Goal: Task Accomplishment & Management: Complete application form

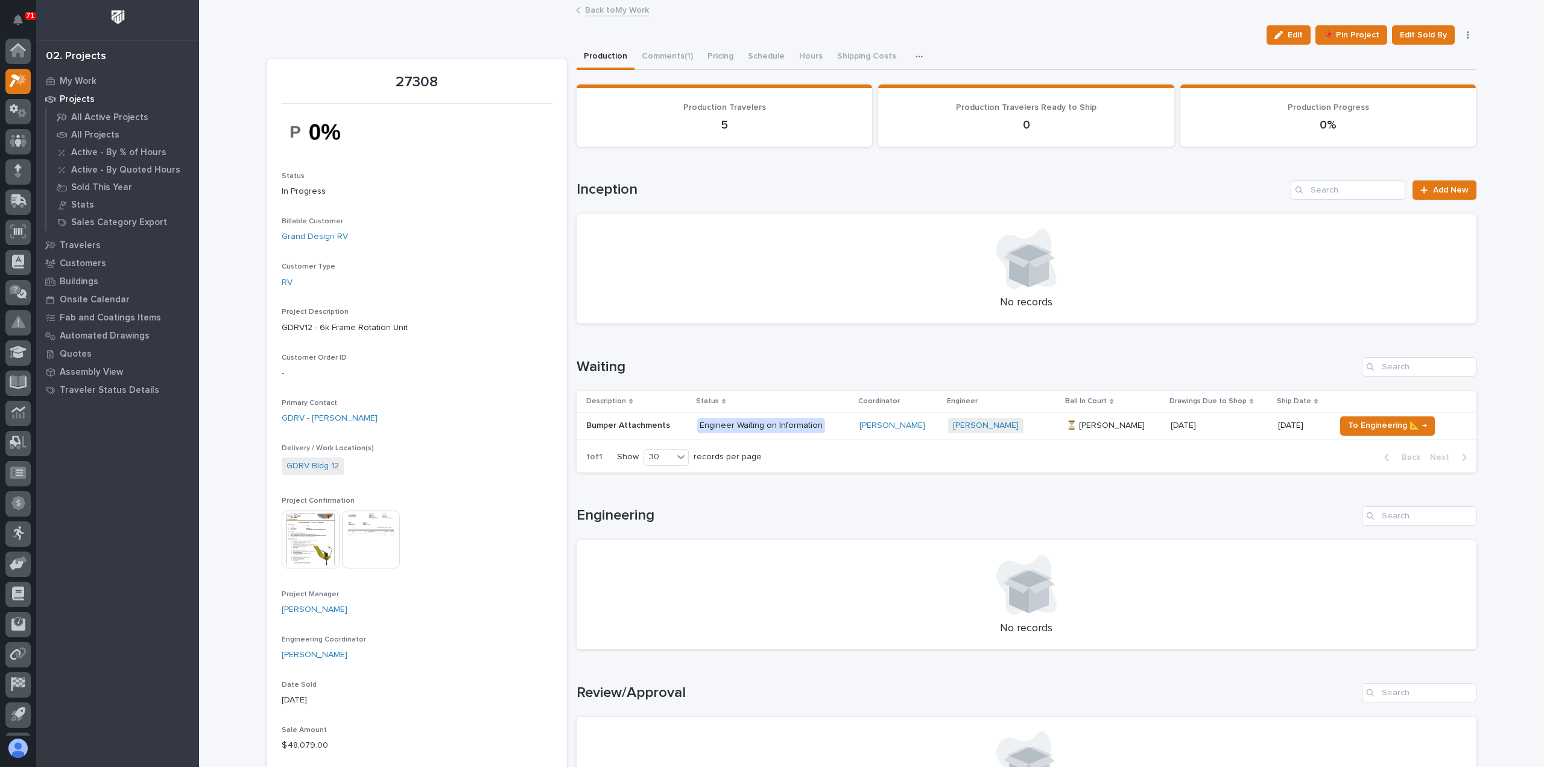
scroll to position [27, 0]
click at [611, 13] on link "Back to My Work" at bounding box center [617, 9] width 64 height 14
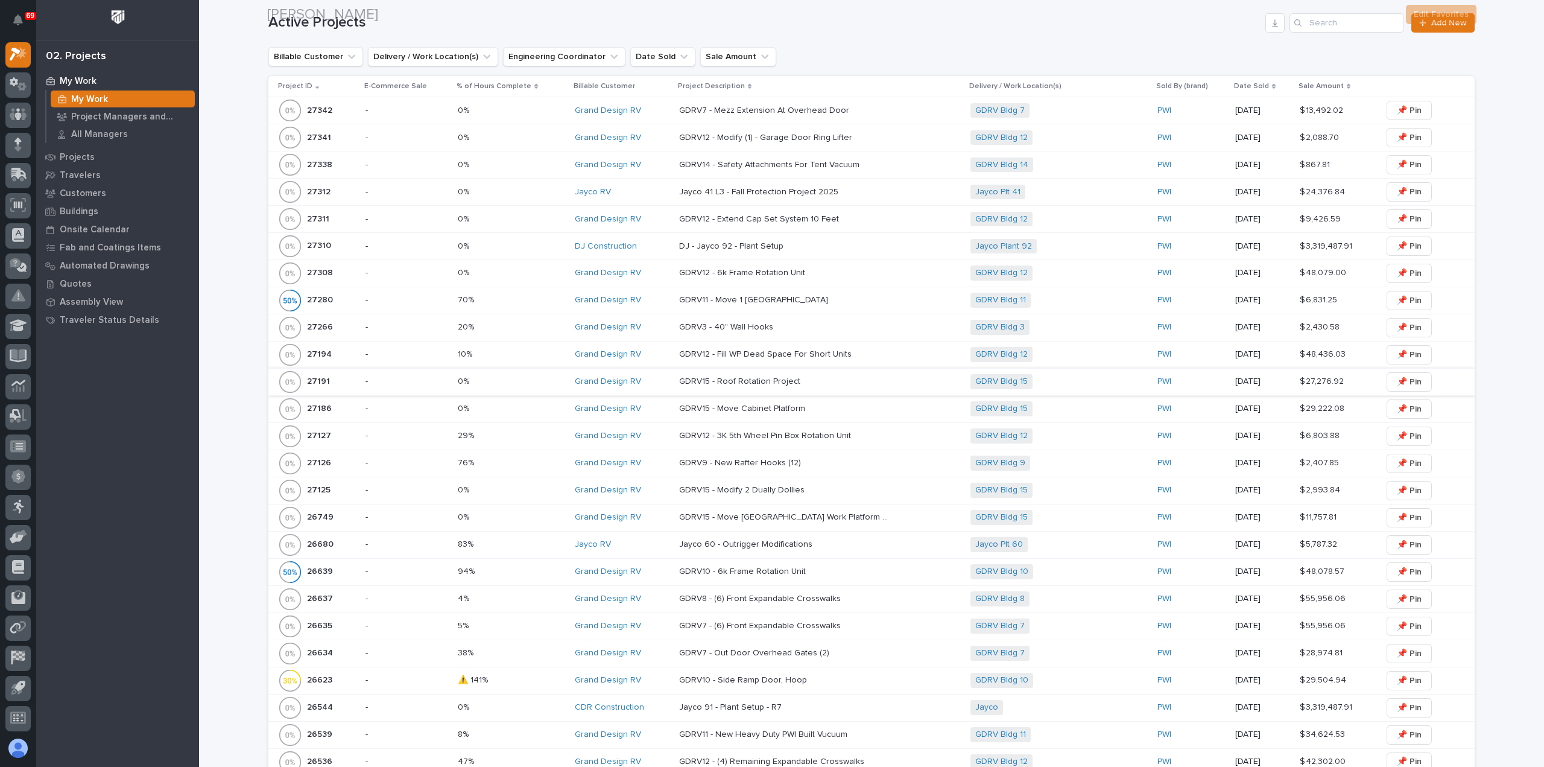
scroll to position [302, 0]
click at [345, 563] on div "26639 26639" at bounding box center [317, 569] width 78 height 24
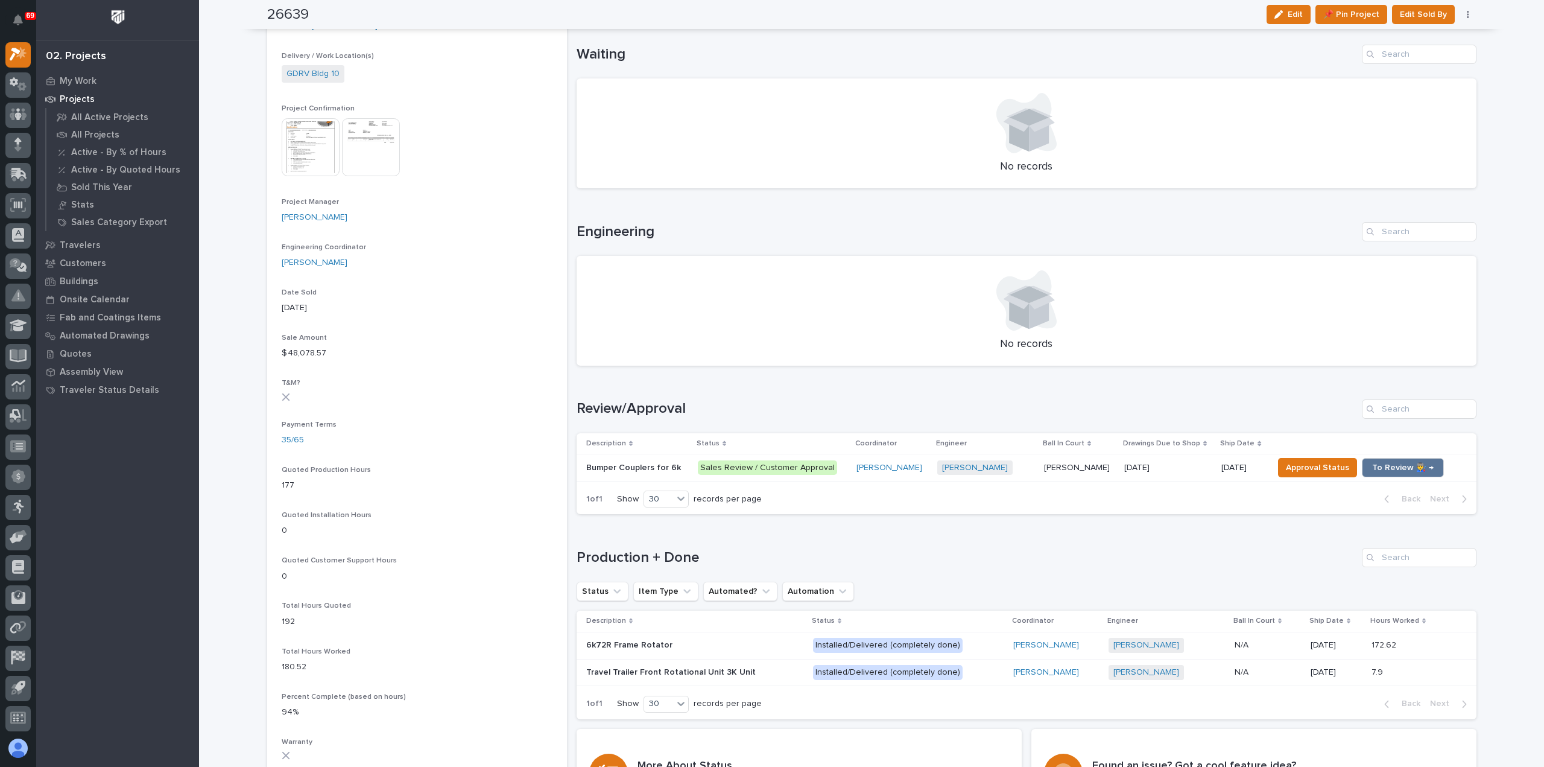
scroll to position [422, 0]
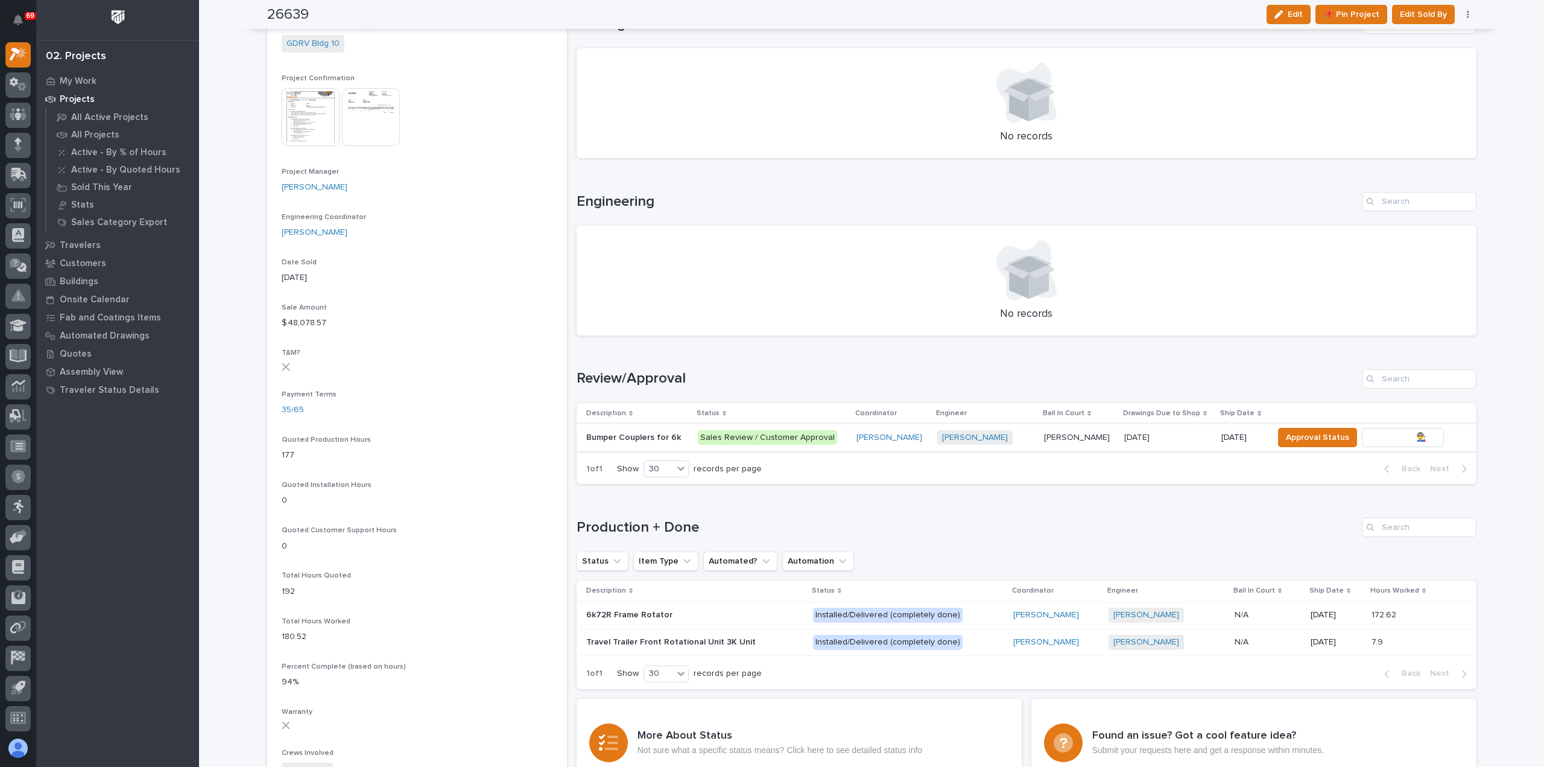
click at [1396, 437] on span "To Review 👨‍🏭 →" at bounding box center [1403, 437] width 62 height 14
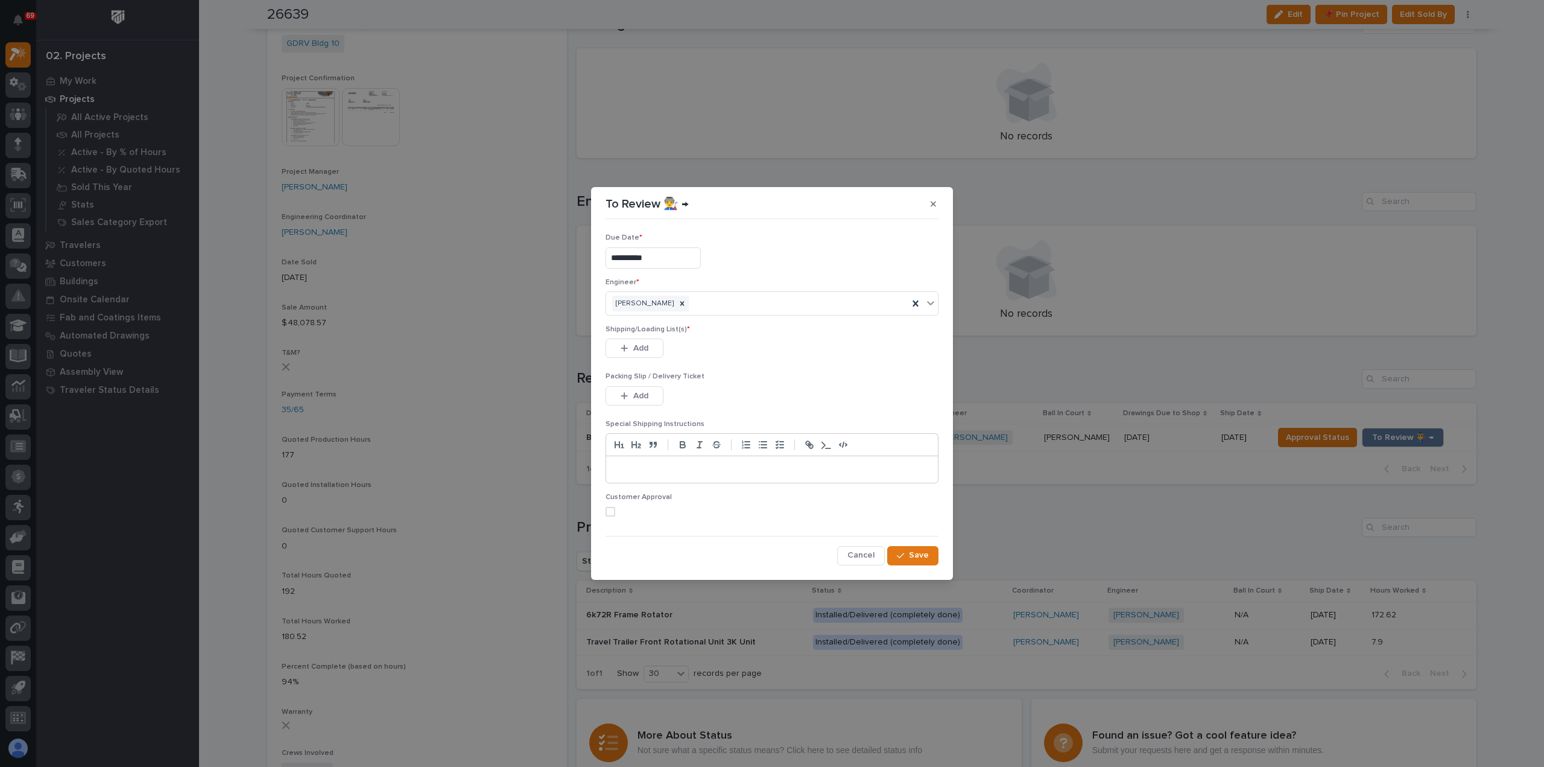
click at [612, 511] on span at bounding box center [611, 512] width 10 height 10
click at [652, 347] on button "Add" at bounding box center [635, 347] width 58 height 19
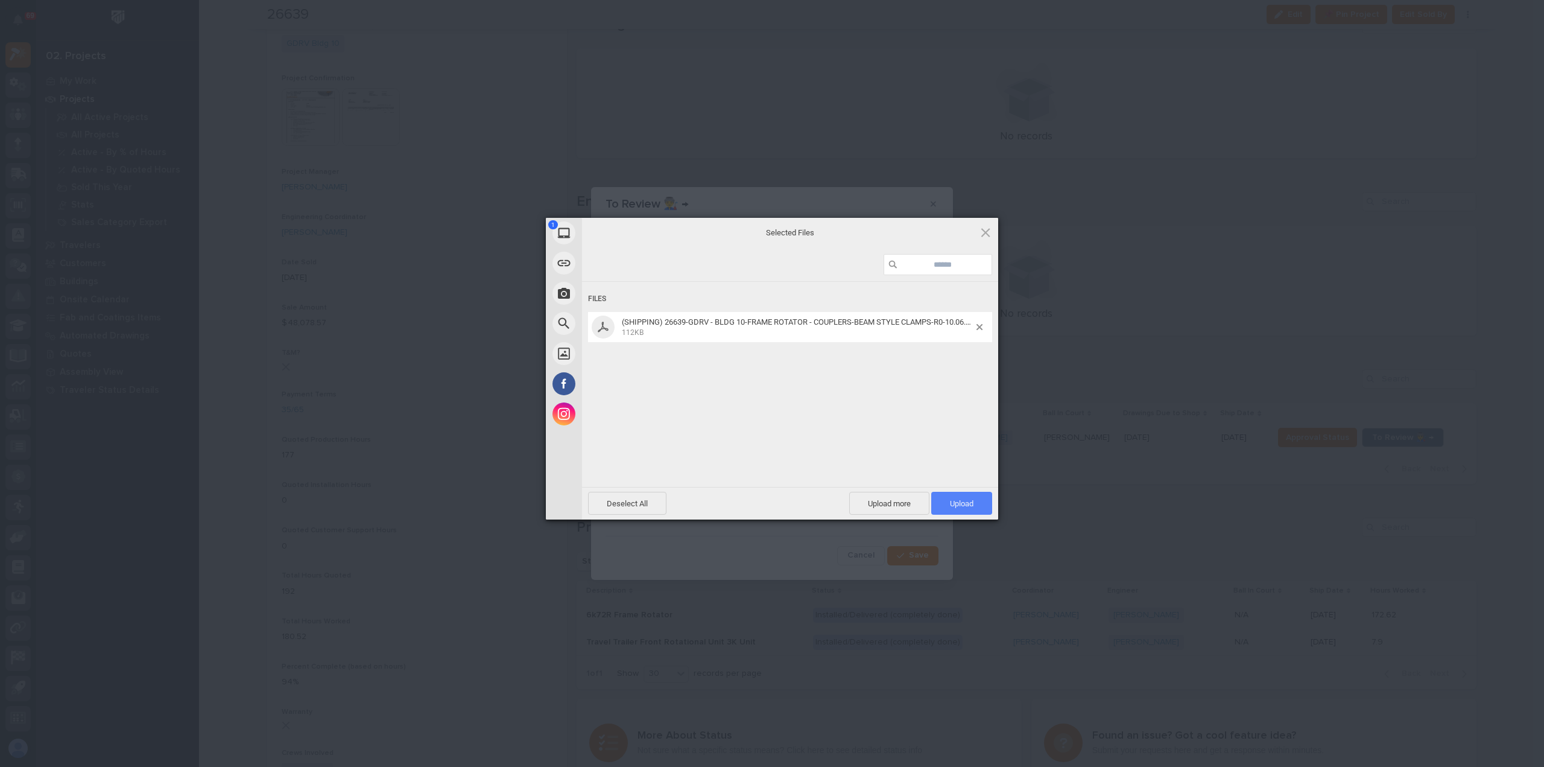
click at [959, 510] on span "Upload 1" at bounding box center [961, 503] width 61 height 23
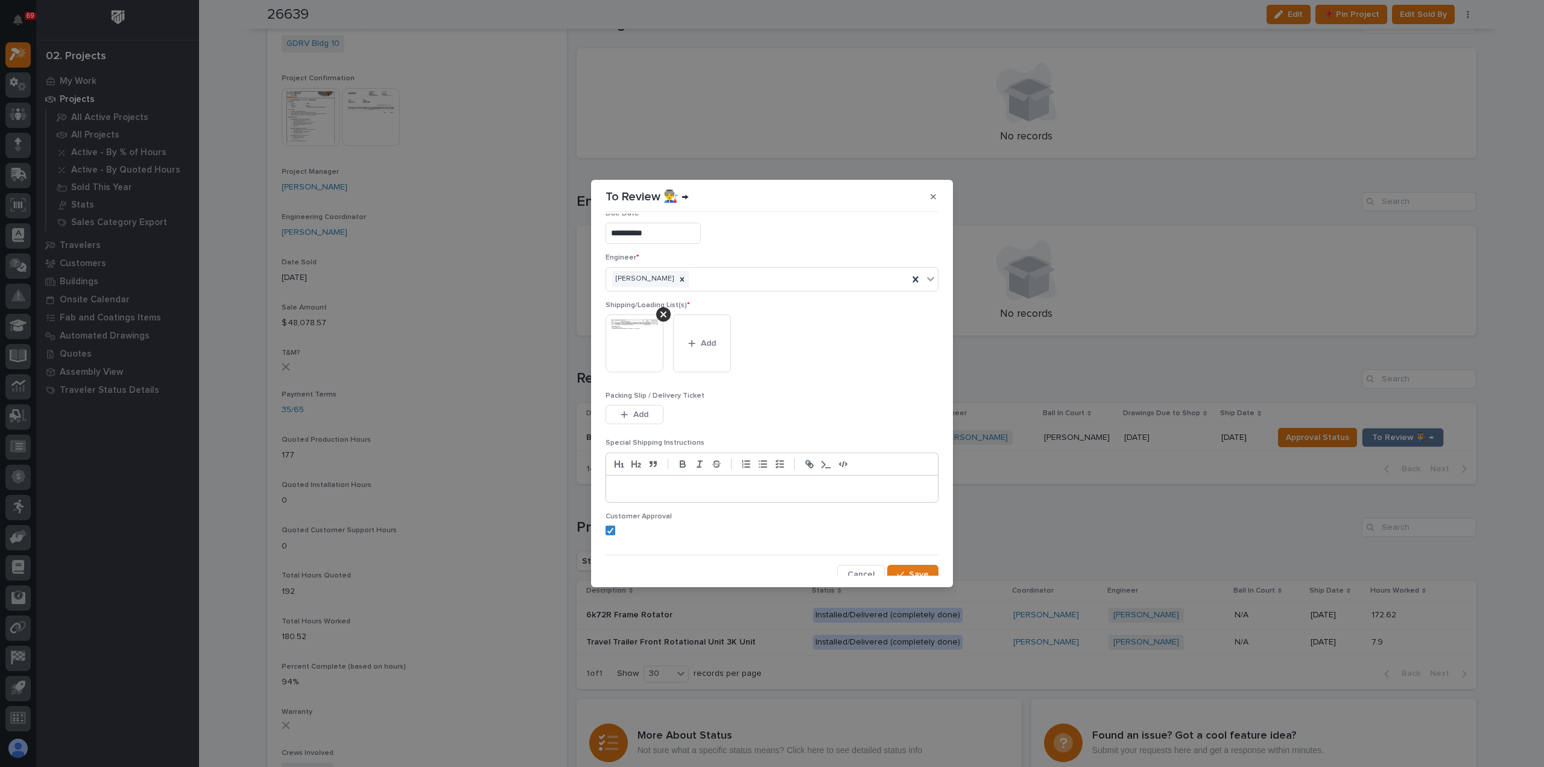
scroll to position [24, 0]
click at [911, 570] on span "Save" at bounding box center [919, 567] width 20 height 11
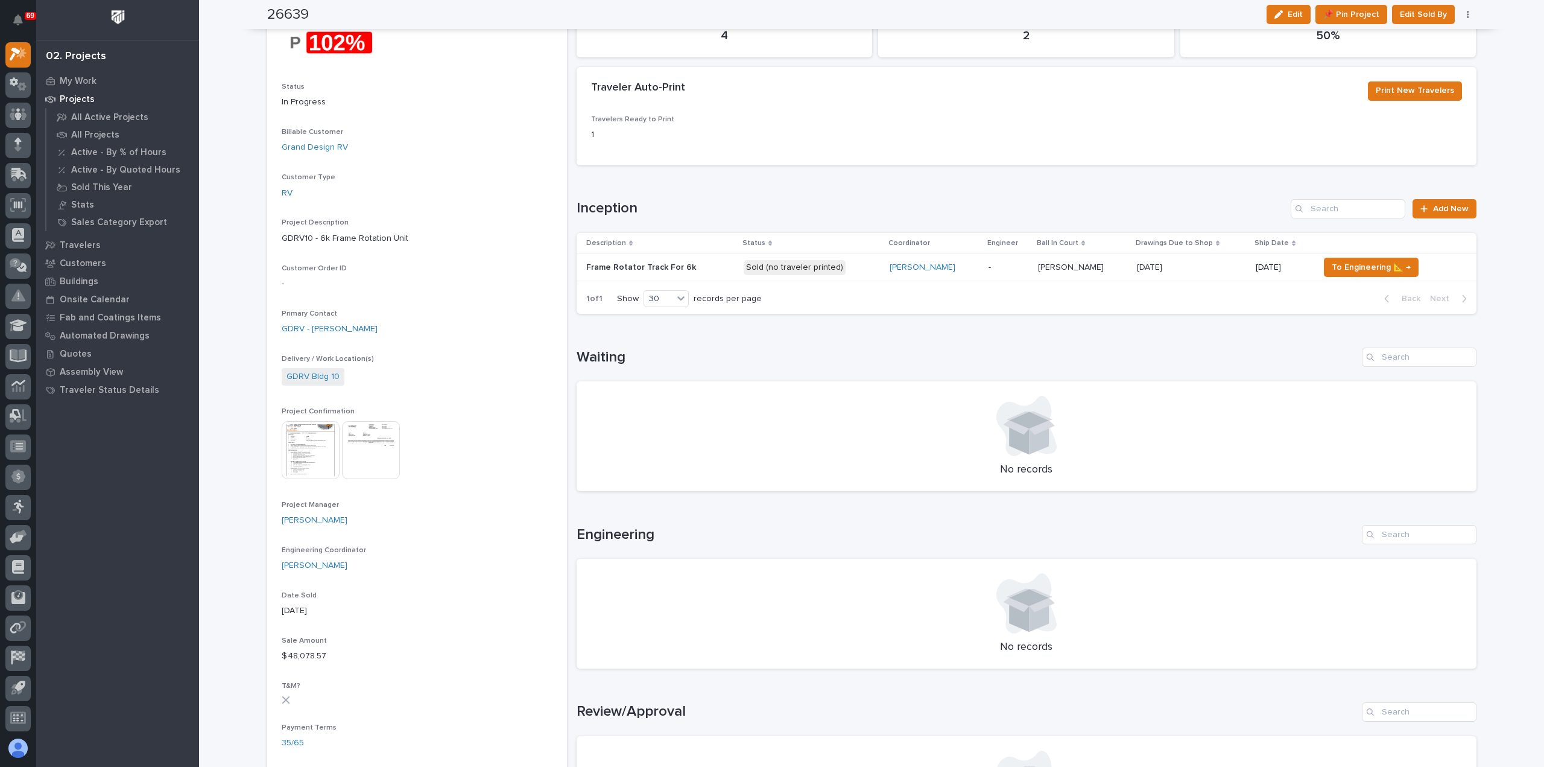
scroll to position [0, 0]
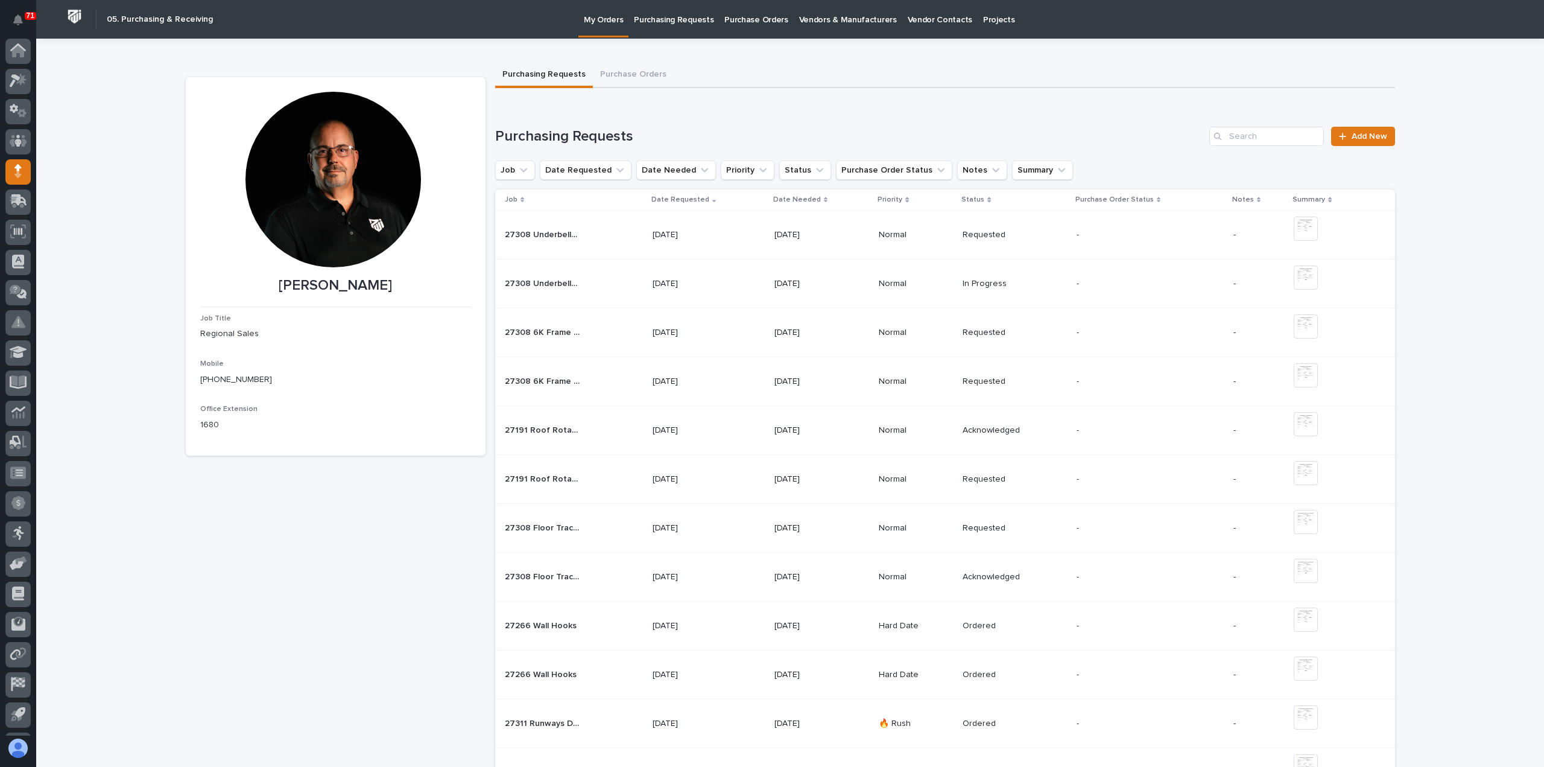
scroll to position [27, 0]
click at [1368, 139] on span "Add New" at bounding box center [1370, 136] width 36 height 8
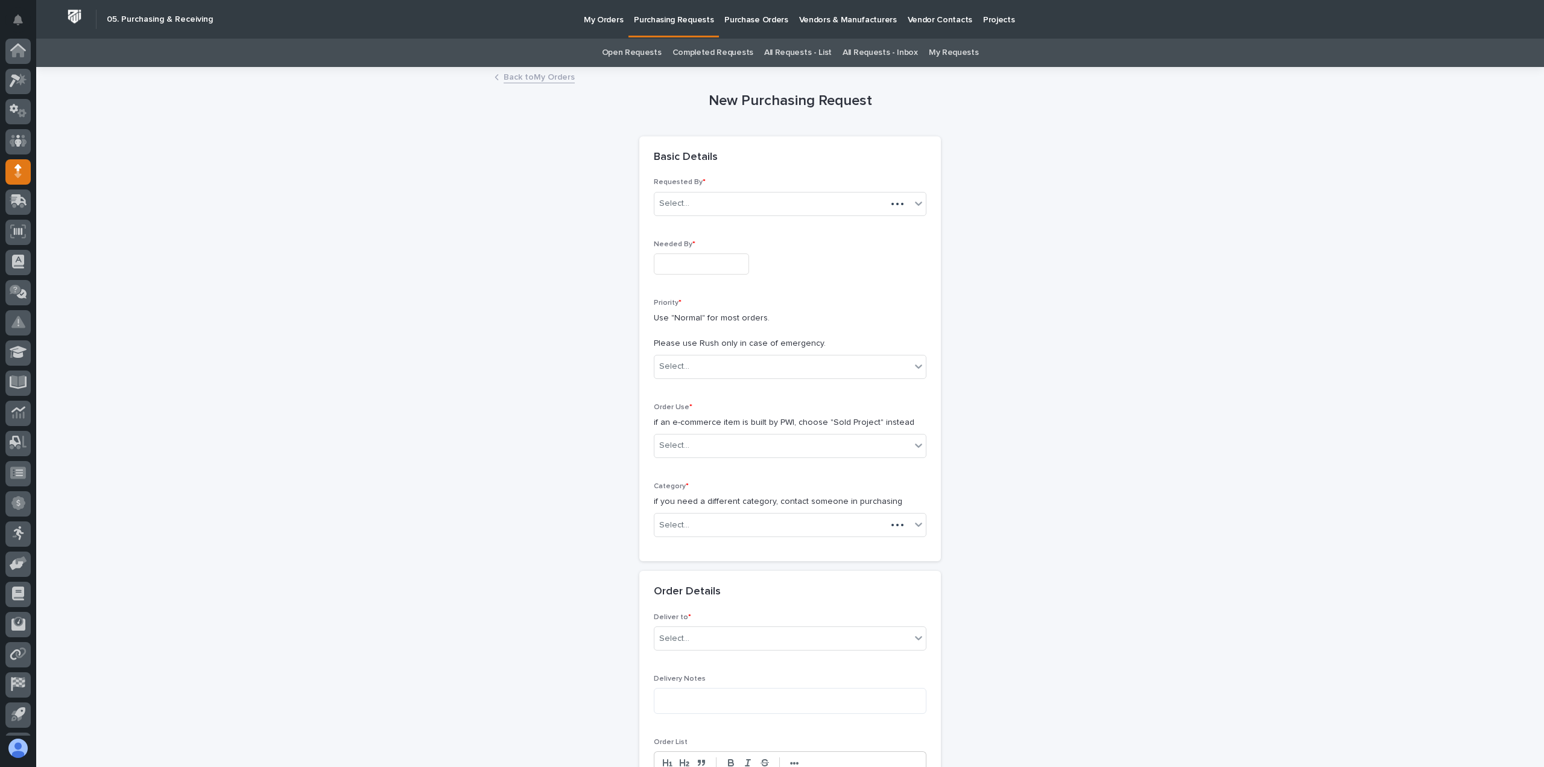
scroll to position [27, 0]
click at [716, 264] on input "text" at bounding box center [701, 263] width 95 height 21
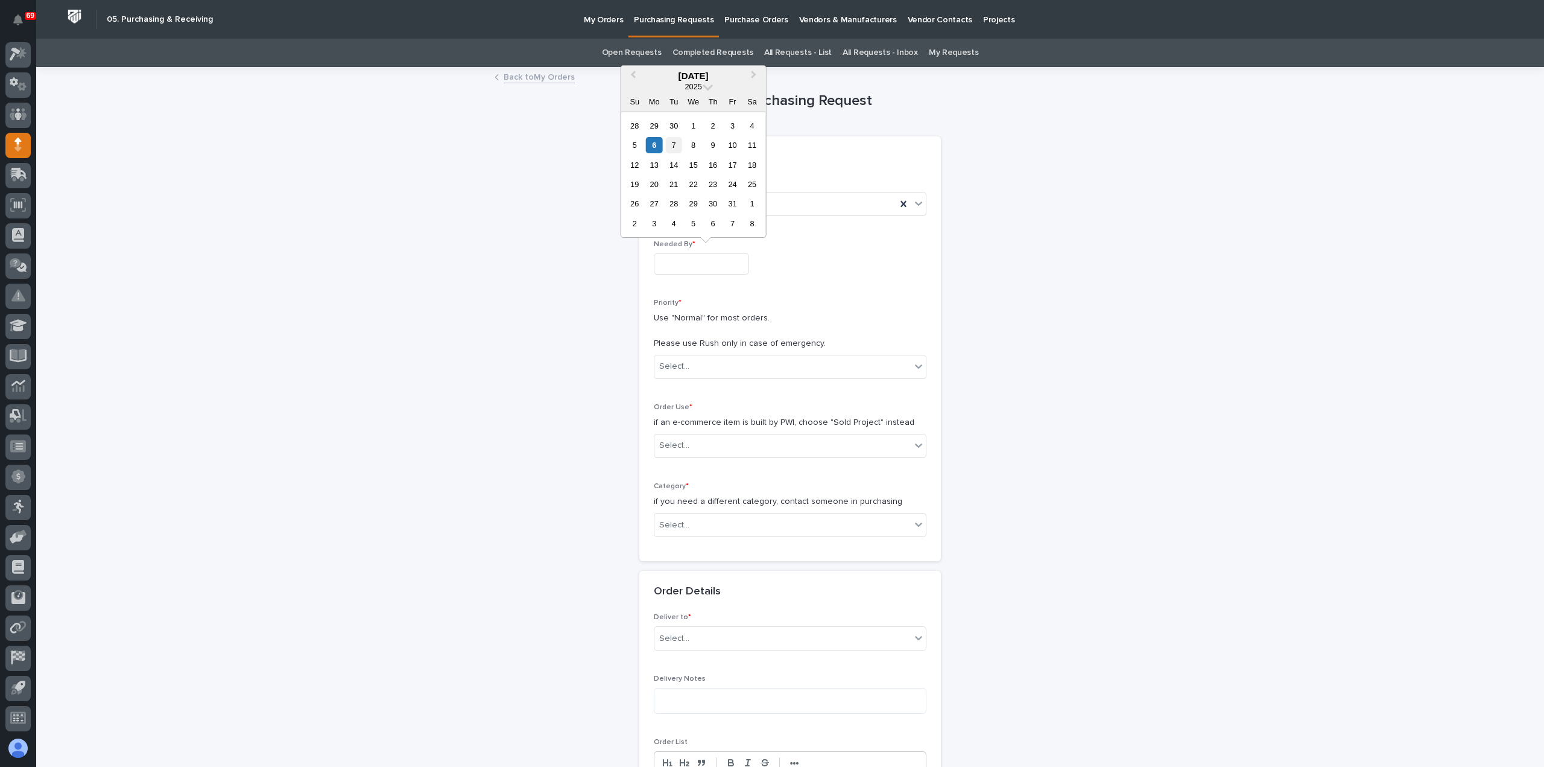
click at [671, 143] on div "7" at bounding box center [674, 145] width 16 height 16
type input "**********"
click at [728, 373] on div "Select..." at bounding box center [783, 367] width 256 height 20
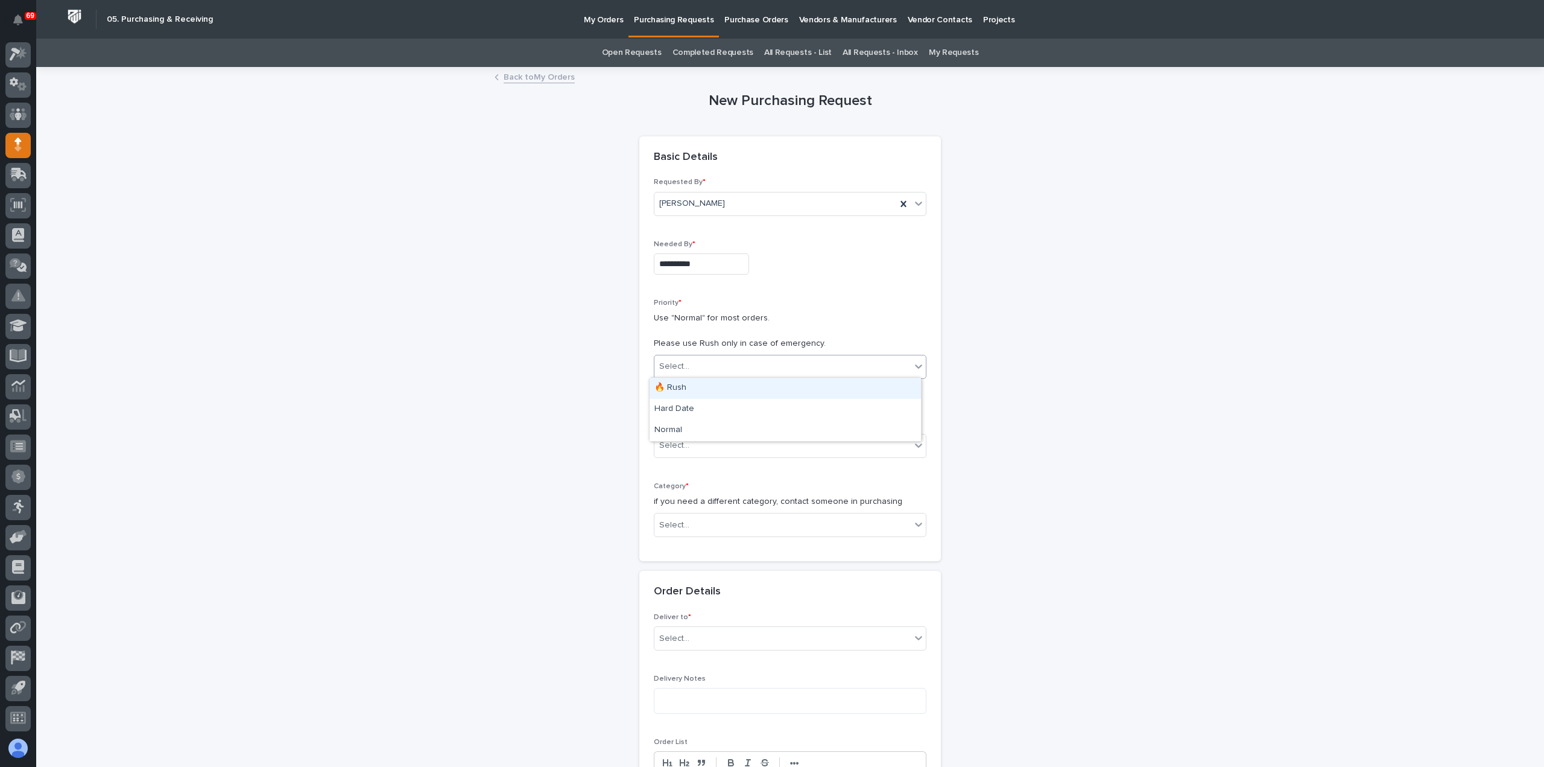
click at [726, 388] on div "🔥 Rush" at bounding box center [785, 388] width 271 height 21
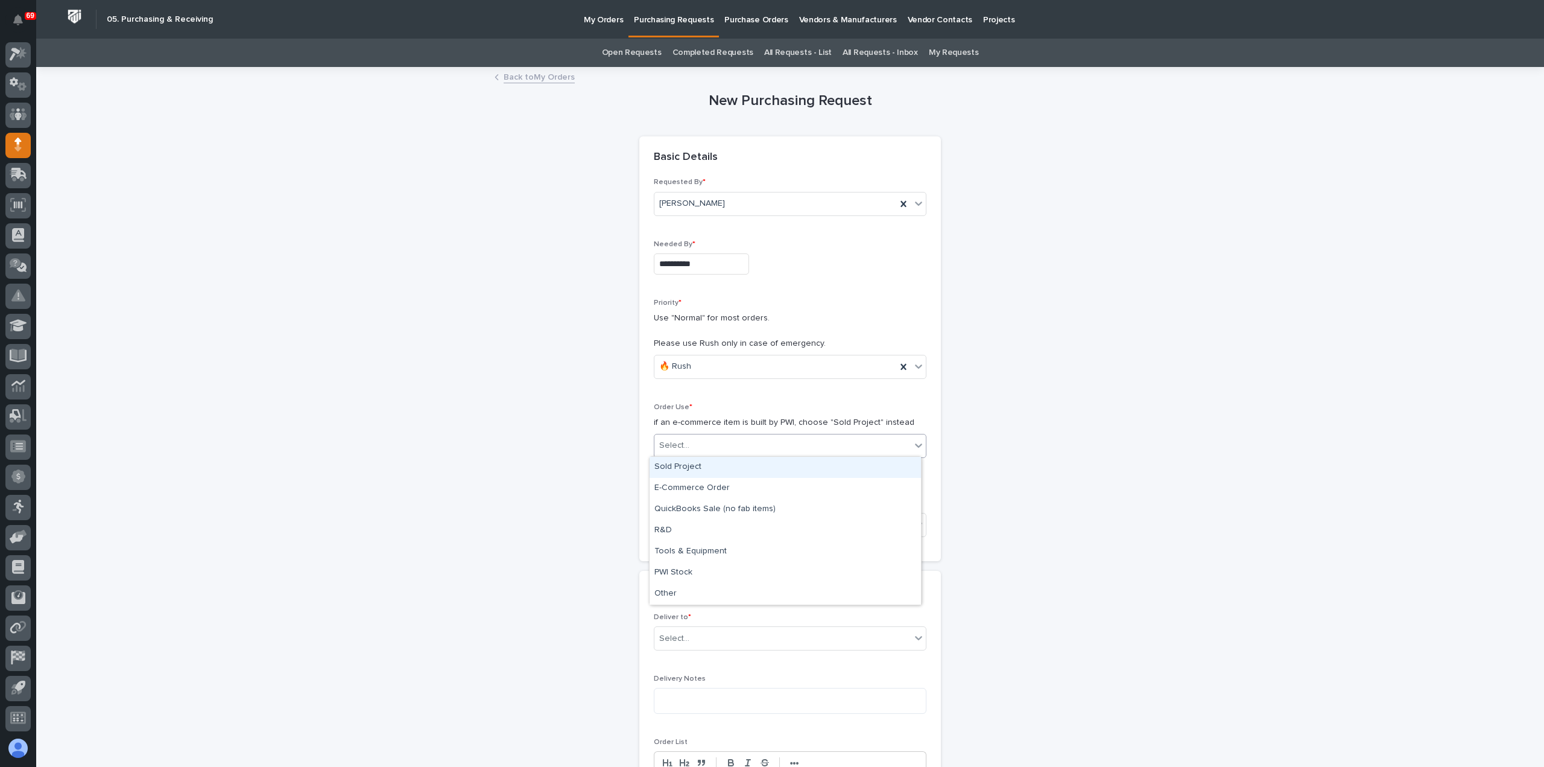
click at [726, 447] on div "Select..." at bounding box center [783, 446] width 256 height 20
click at [725, 466] on div "Sold Project" at bounding box center [785, 467] width 271 height 21
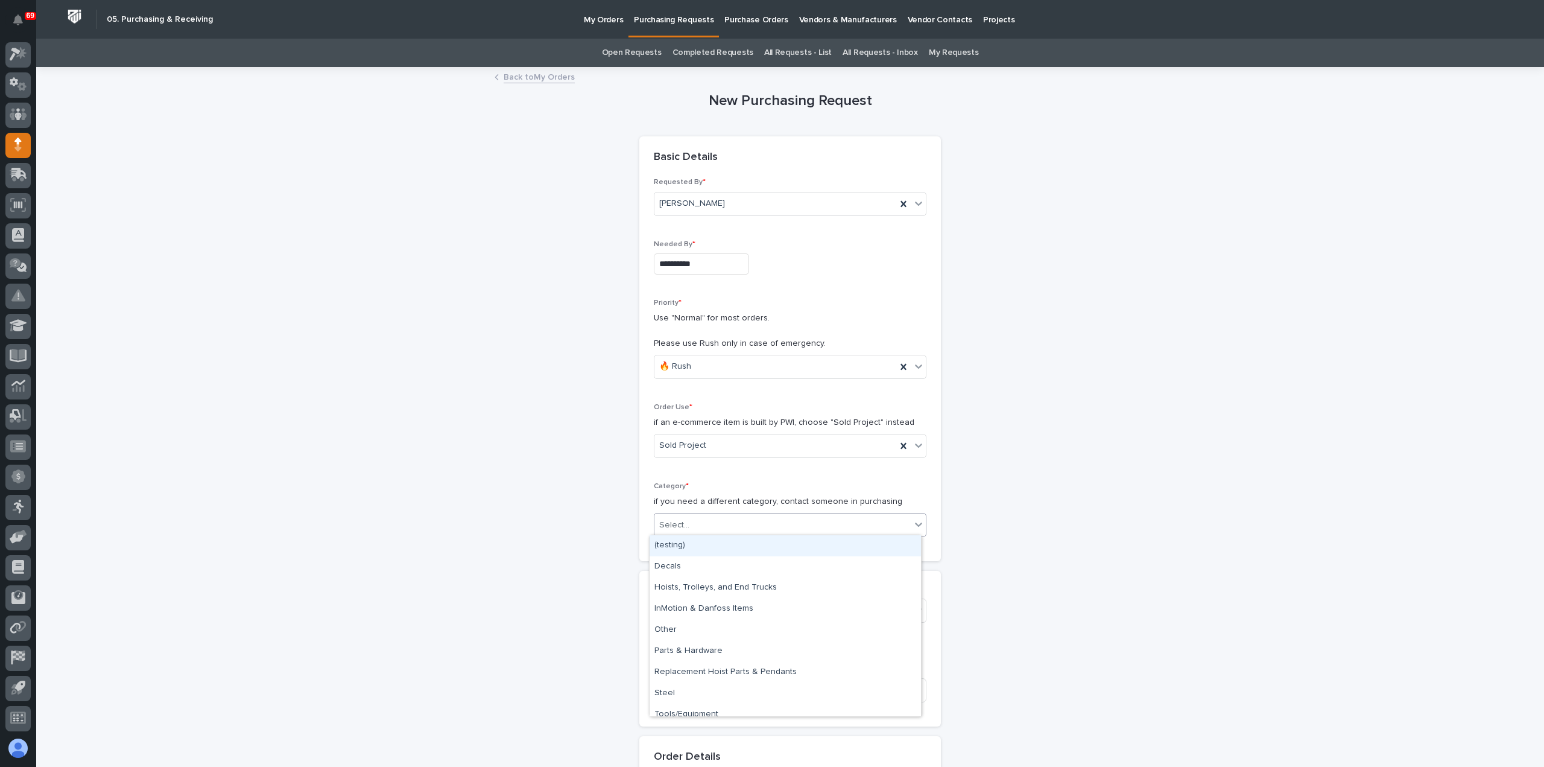
click at [719, 530] on div "Select..." at bounding box center [783, 525] width 256 height 20
drag, startPoint x: 708, startPoint y: 657, endPoint x: 687, endPoint y: 699, distance: 47.5
click at [688, 699] on div "Steel" at bounding box center [785, 693] width 271 height 21
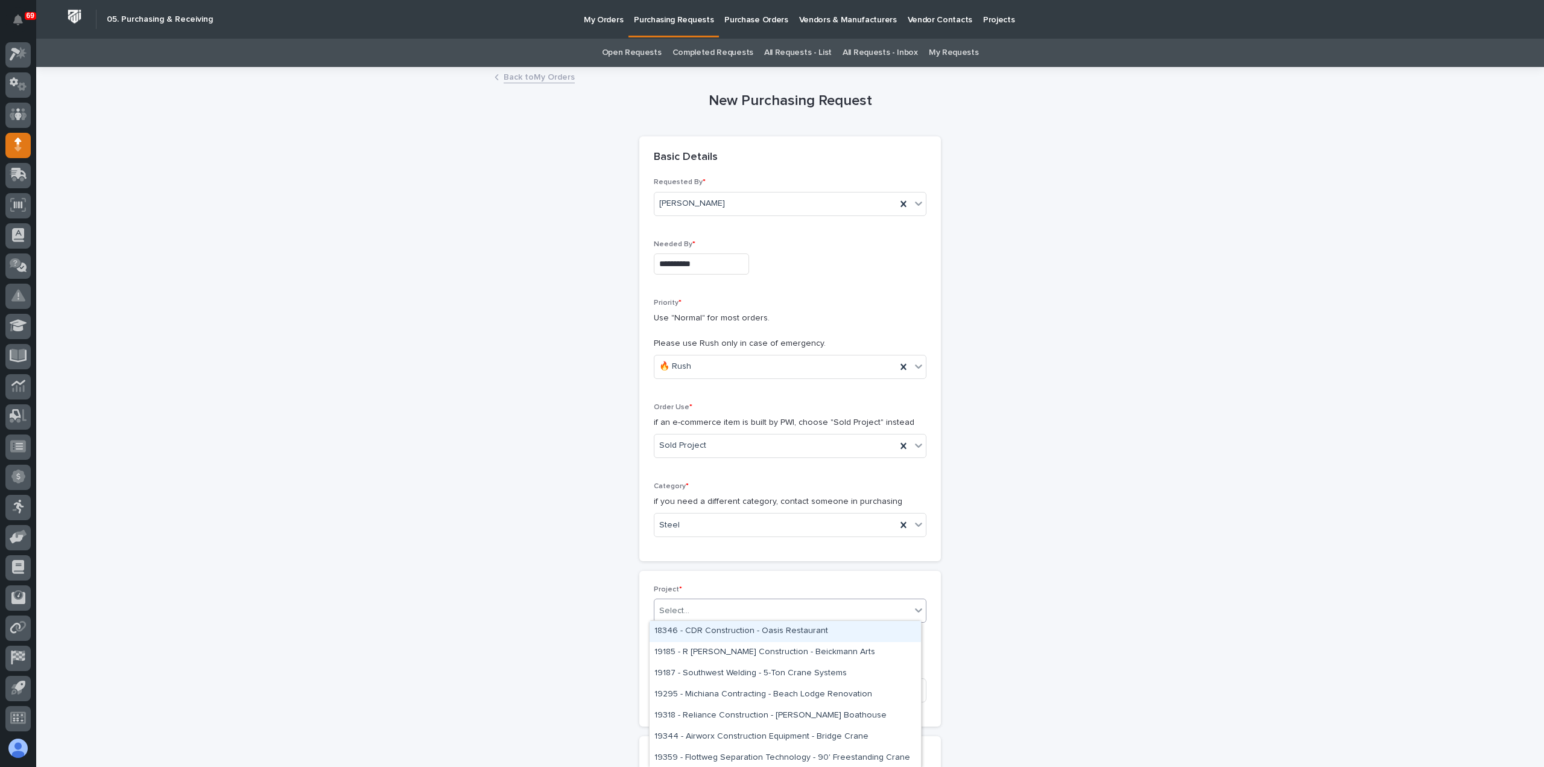
click at [718, 606] on div "Select..." at bounding box center [783, 611] width 256 height 20
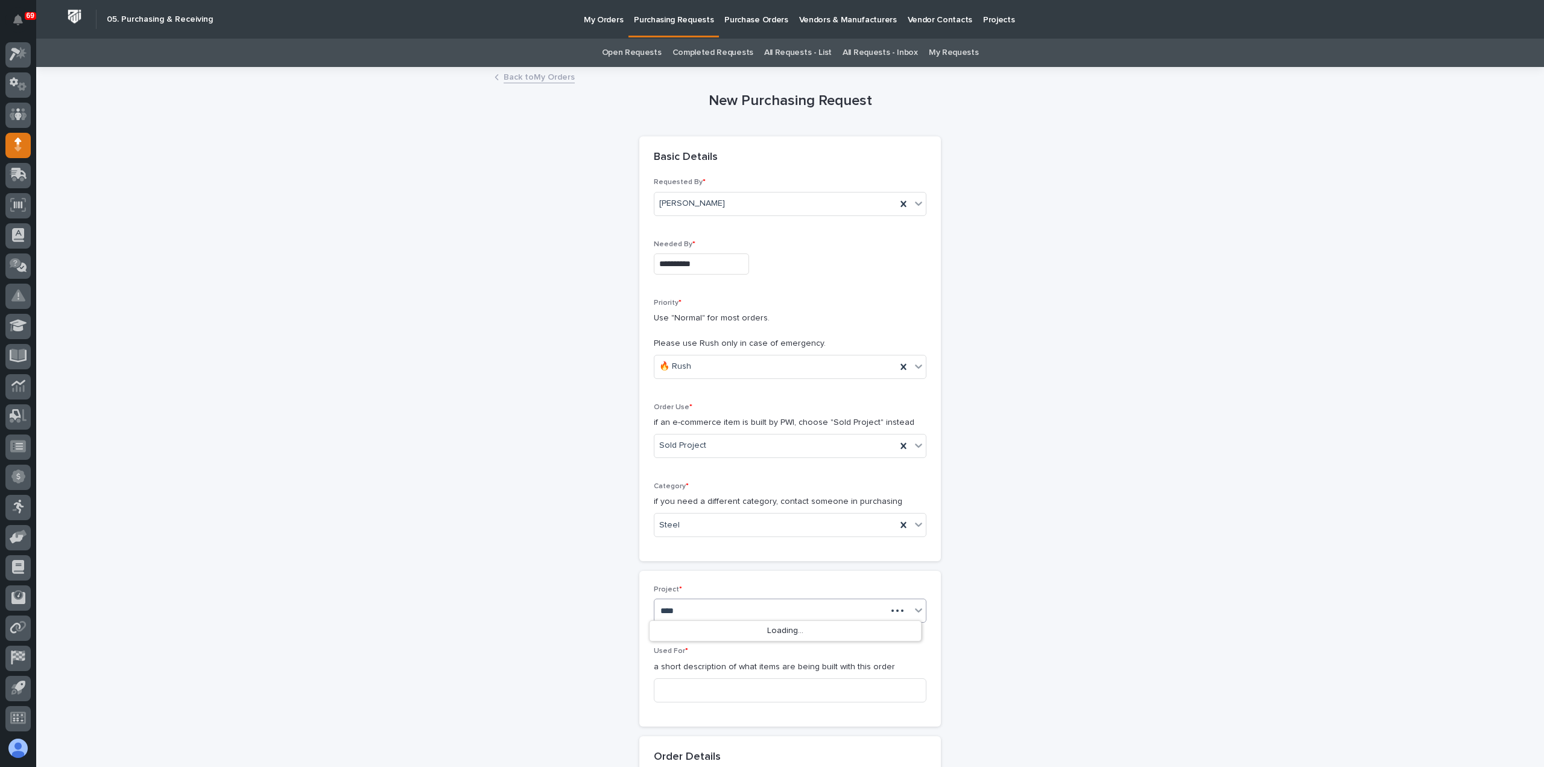
type input "*****"
click at [687, 690] on input at bounding box center [790, 690] width 273 height 24
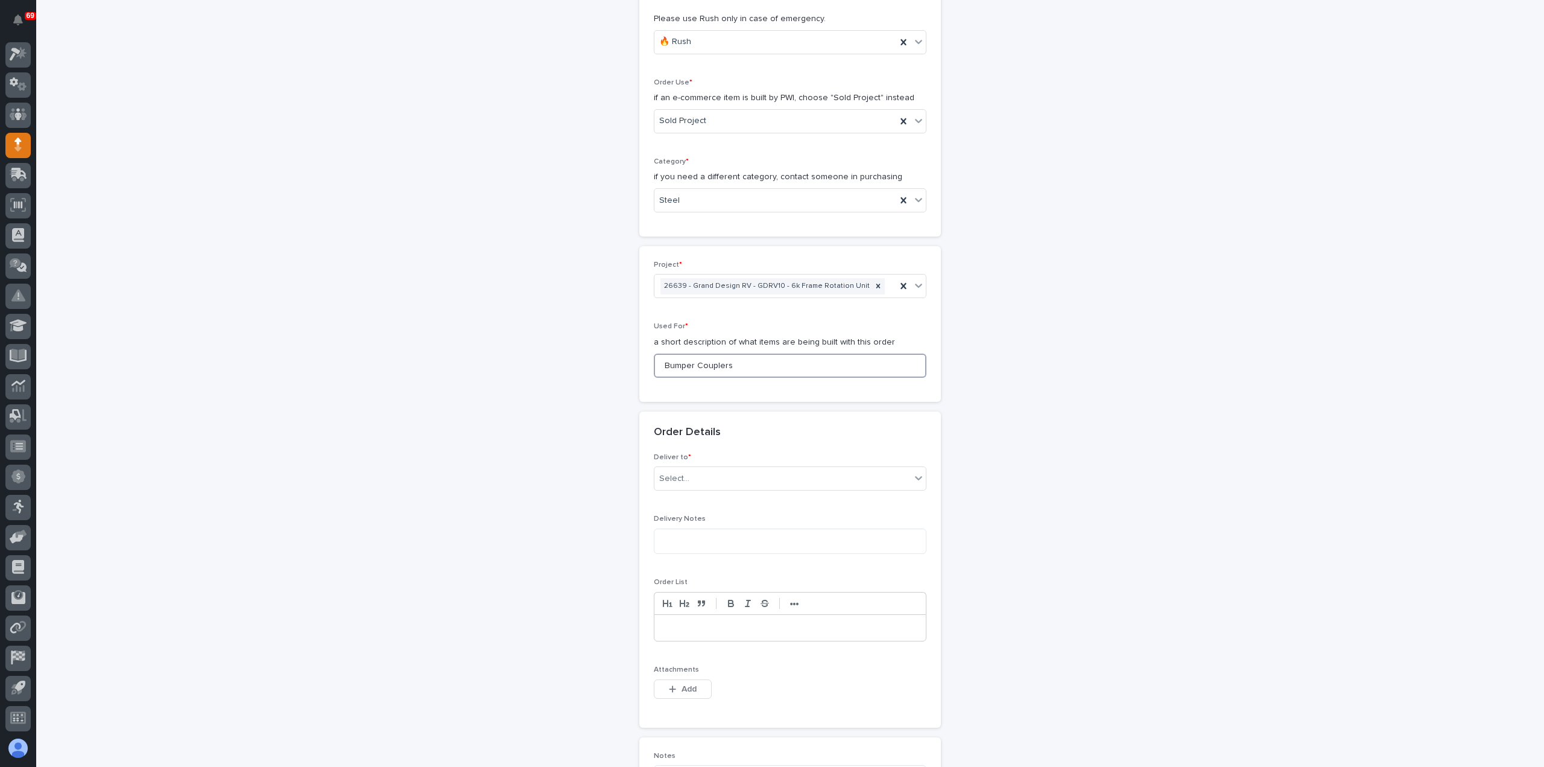
scroll to position [422, 0]
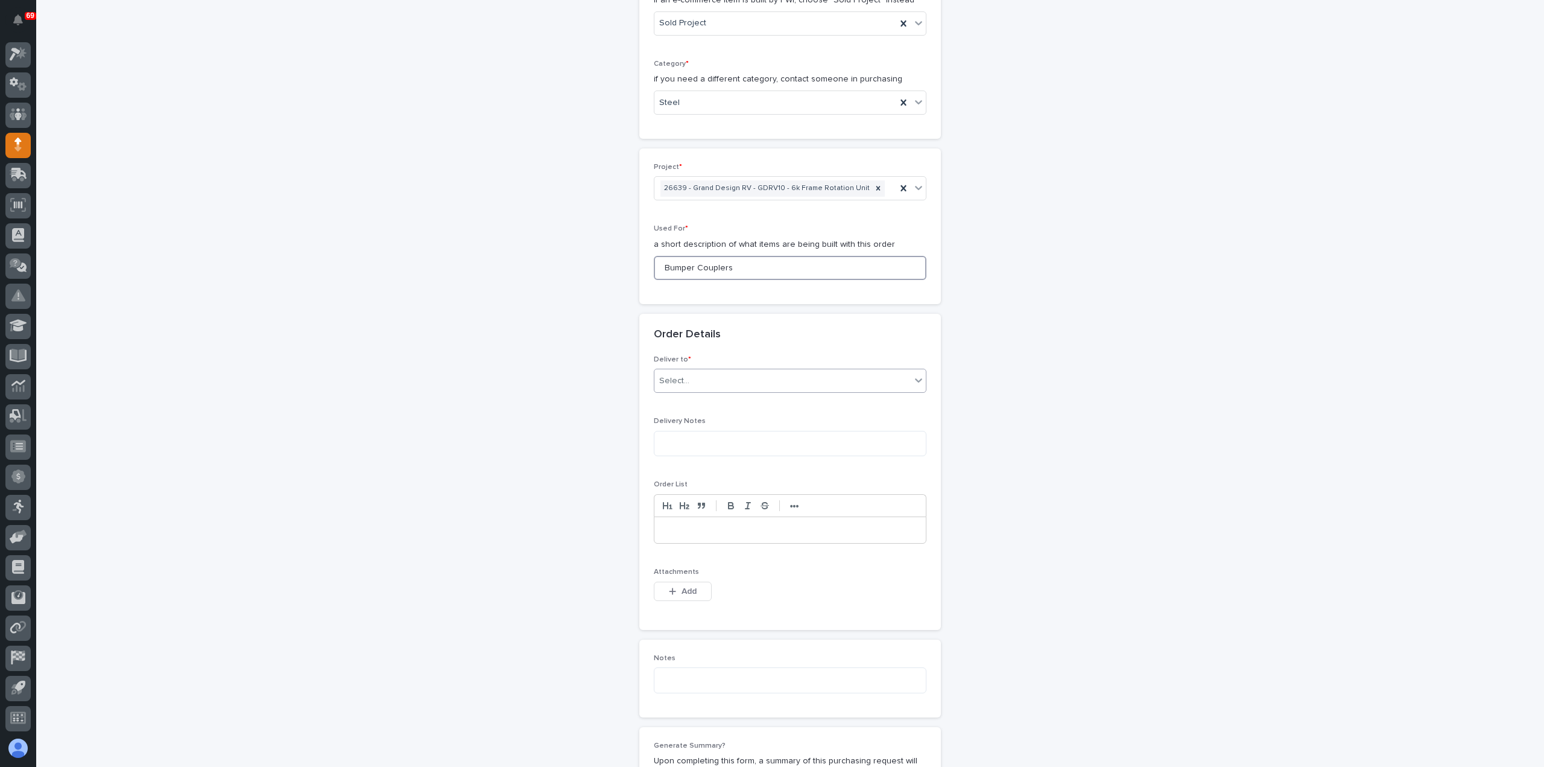
type input "Bumper Couplers"
click at [722, 384] on div "Select..." at bounding box center [783, 381] width 256 height 20
click at [709, 399] on div "PWI" at bounding box center [785, 401] width 271 height 21
drag, startPoint x: 680, startPoint y: 589, endPoint x: 674, endPoint y: 593, distance: 6.9
click at [682, 589] on span "Add" at bounding box center [689, 591] width 15 height 11
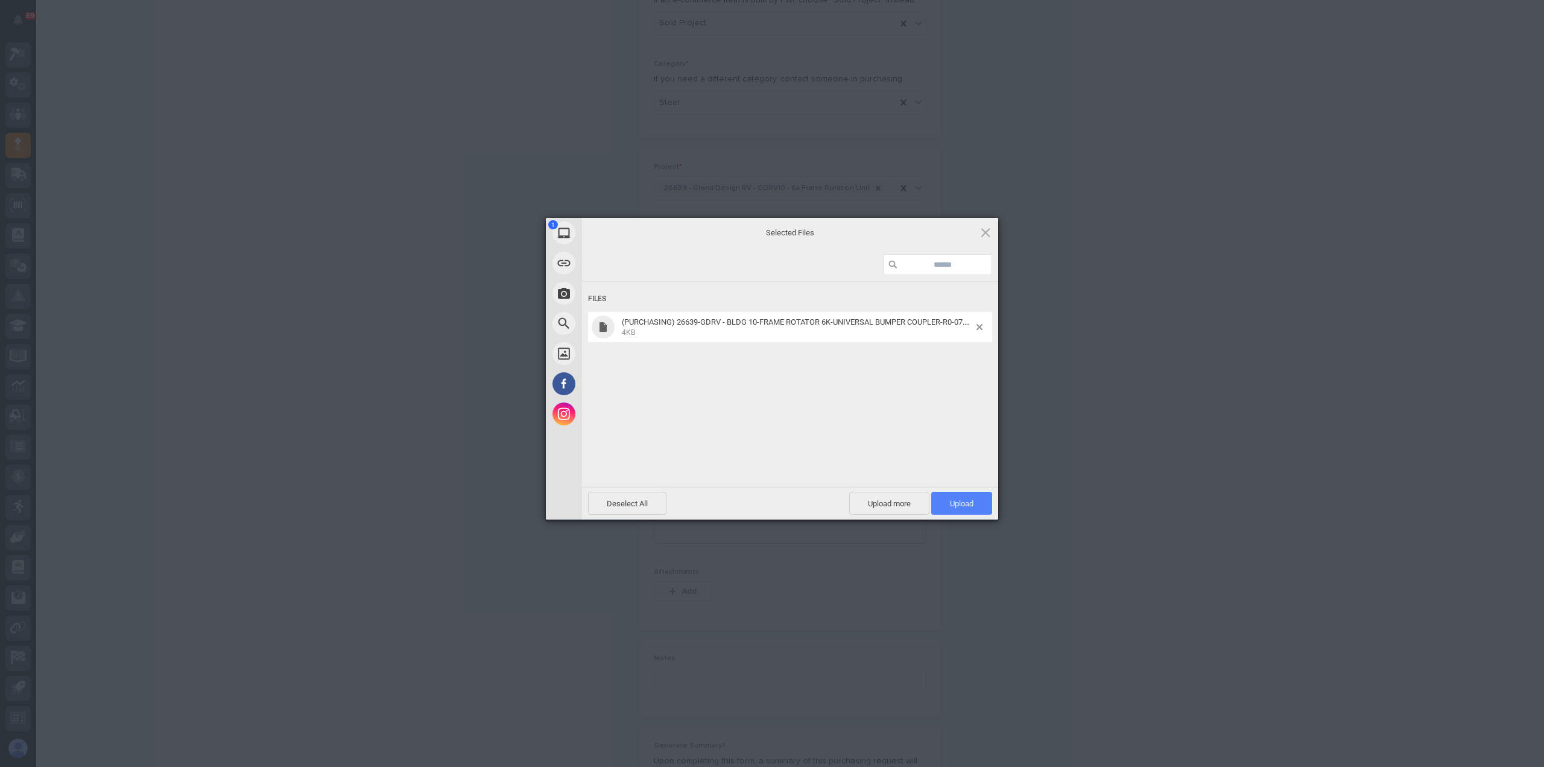
click at [956, 493] on span "Upload 1" at bounding box center [961, 503] width 61 height 23
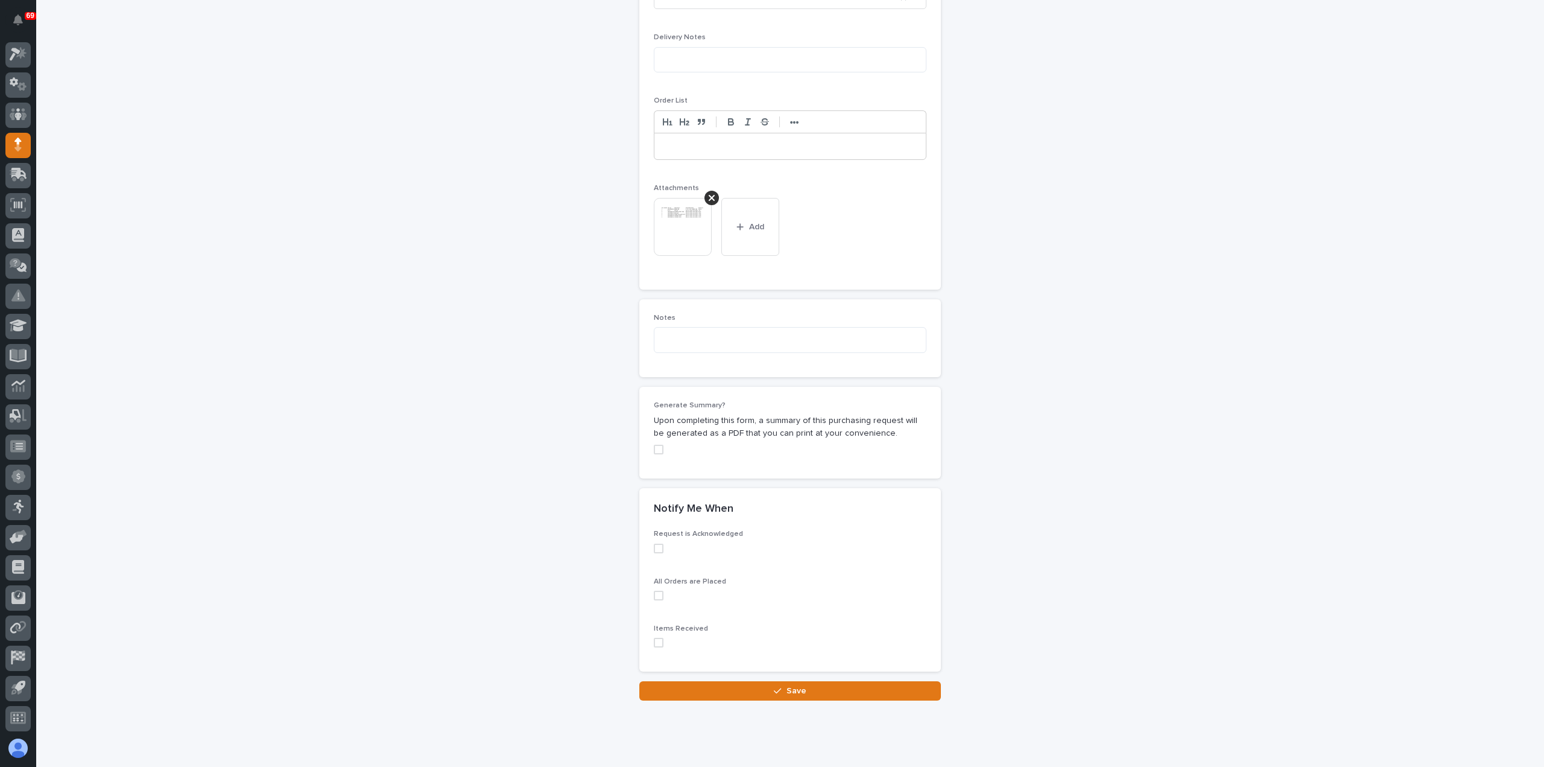
scroll to position [830, 0]
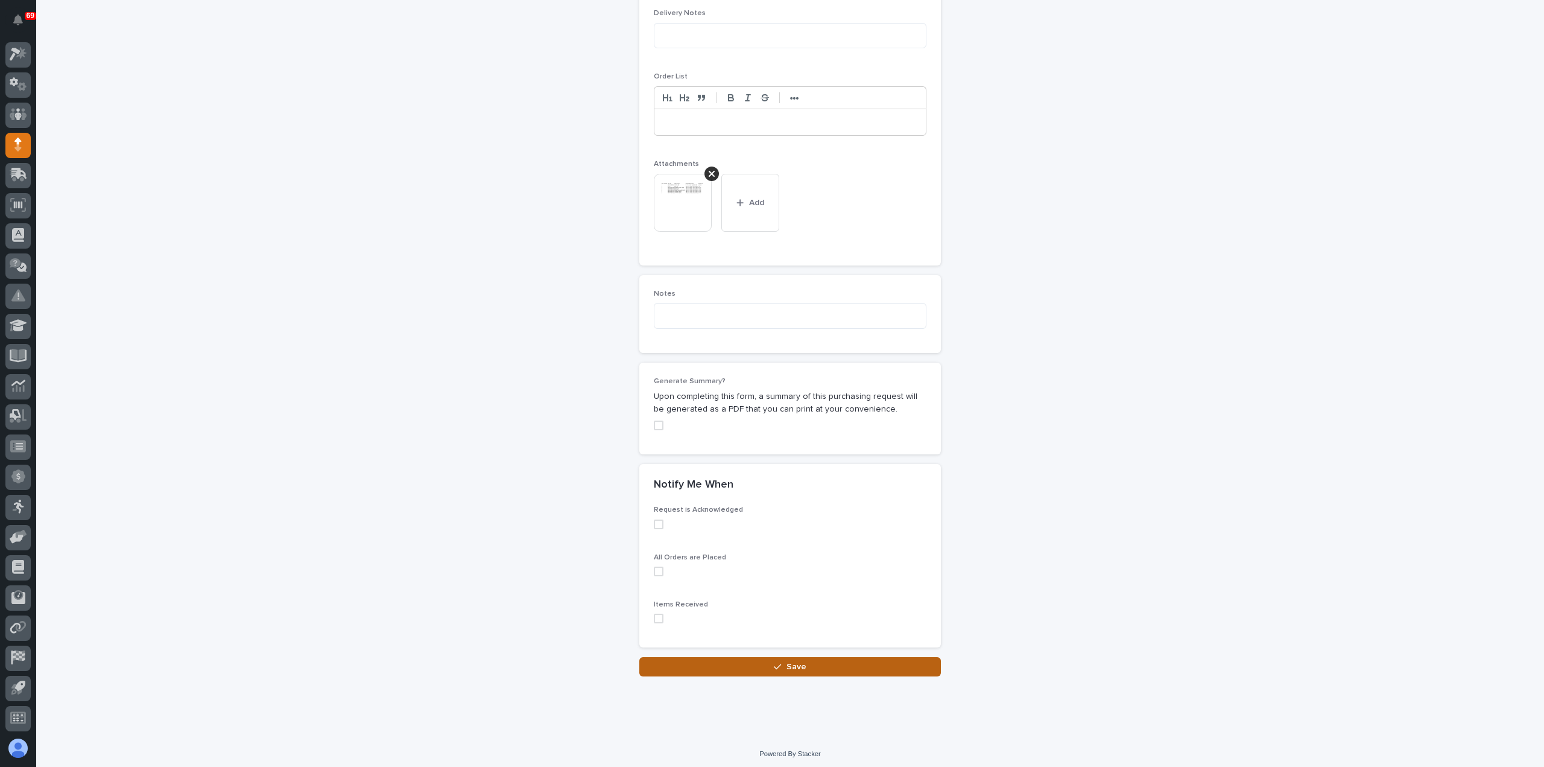
click at [732, 663] on button "Save" at bounding box center [790, 666] width 302 height 19
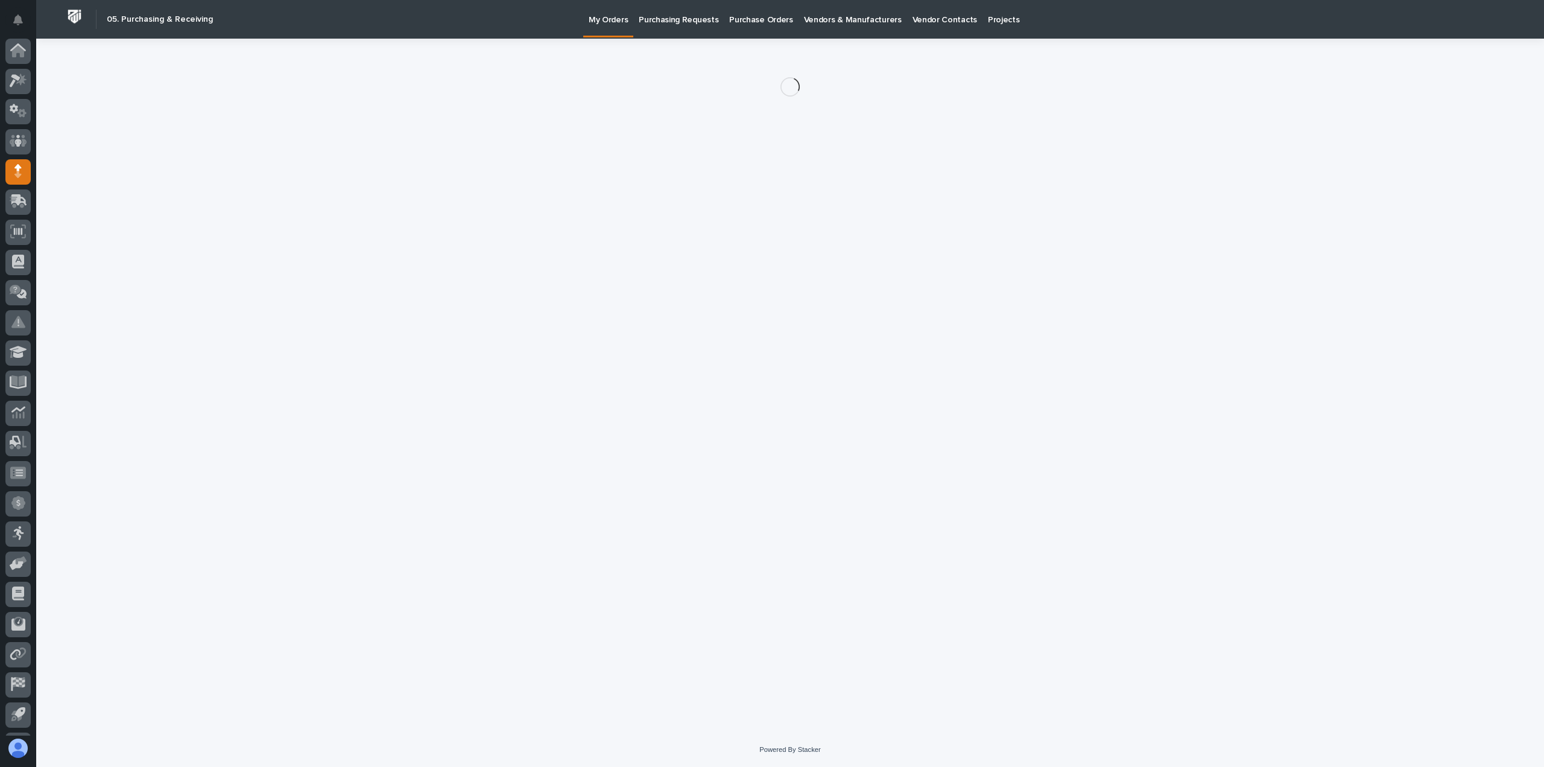
scroll to position [27, 0]
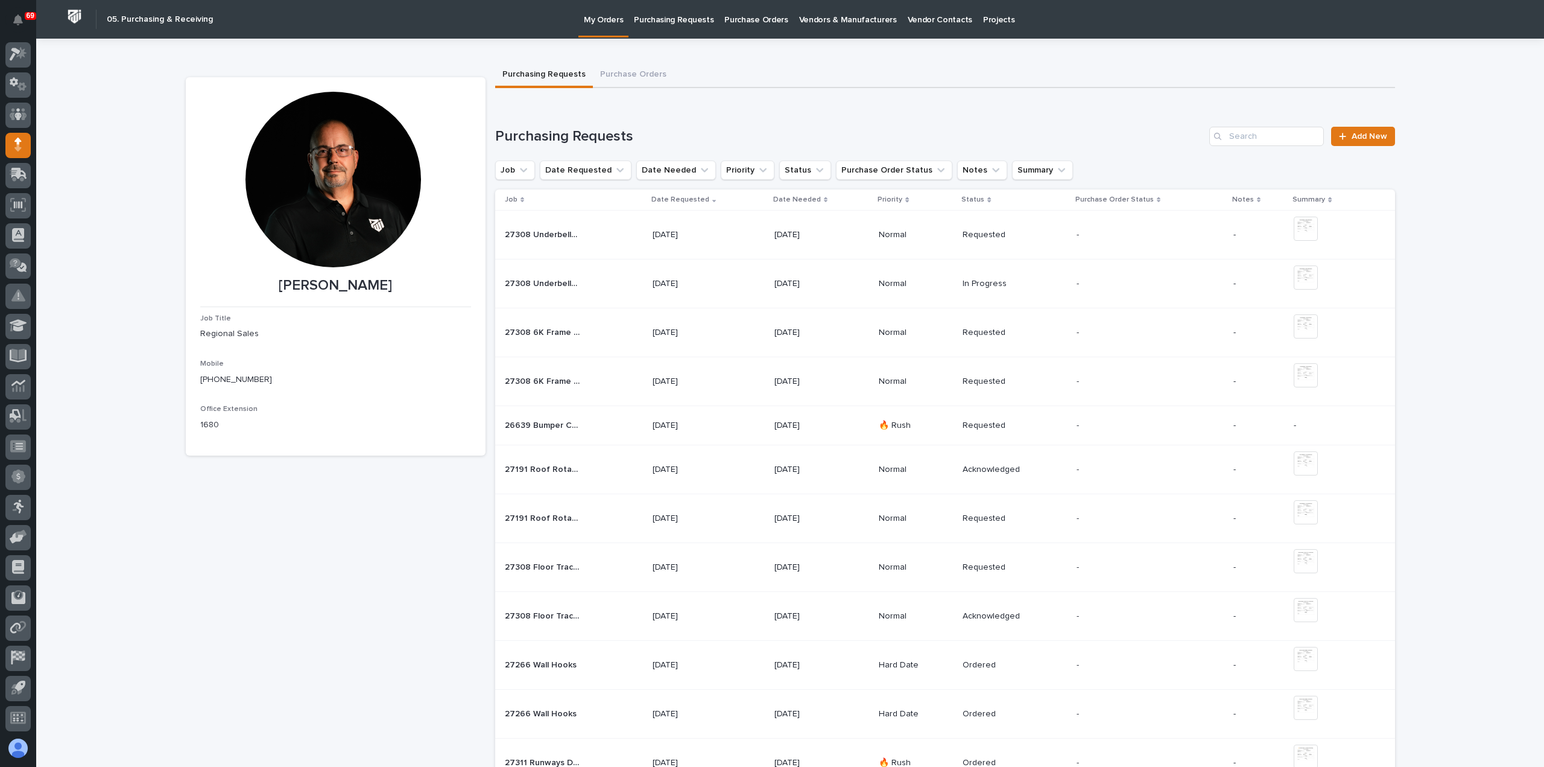
click at [625, 436] on td "26639 Bumper Couplers 26639 Bumper Couplers" at bounding box center [571, 425] width 153 height 39
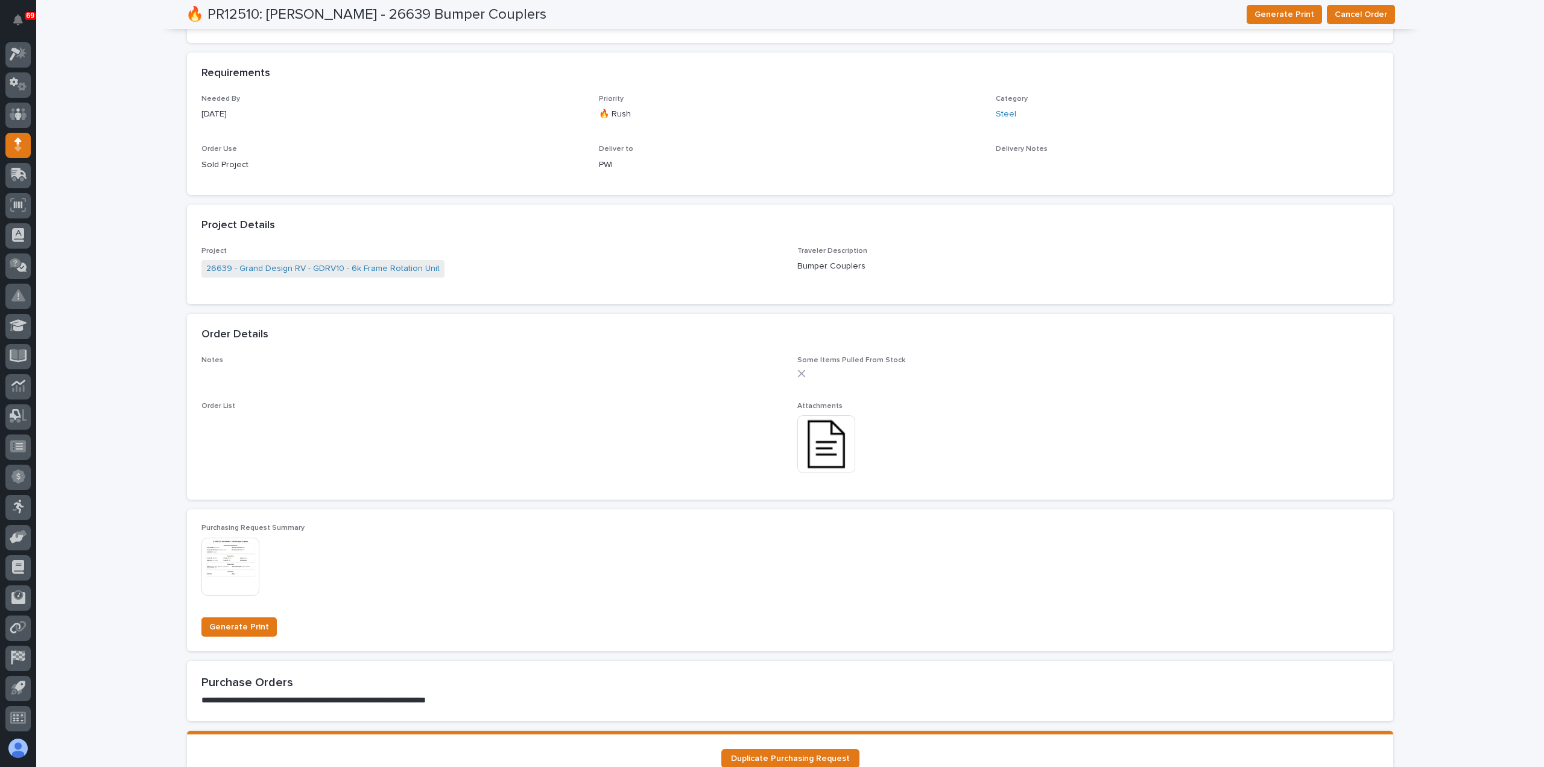
scroll to position [600, 0]
drag, startPoint x: 857, startPoint y: 270, endPoint x: 793, endPoint y: 272, distance: 63.4
click at [798, 272] on p "Bumper Couplers" at bounding box center [1089, 267] width 582 height 13
copy p "Bumper Couplers"
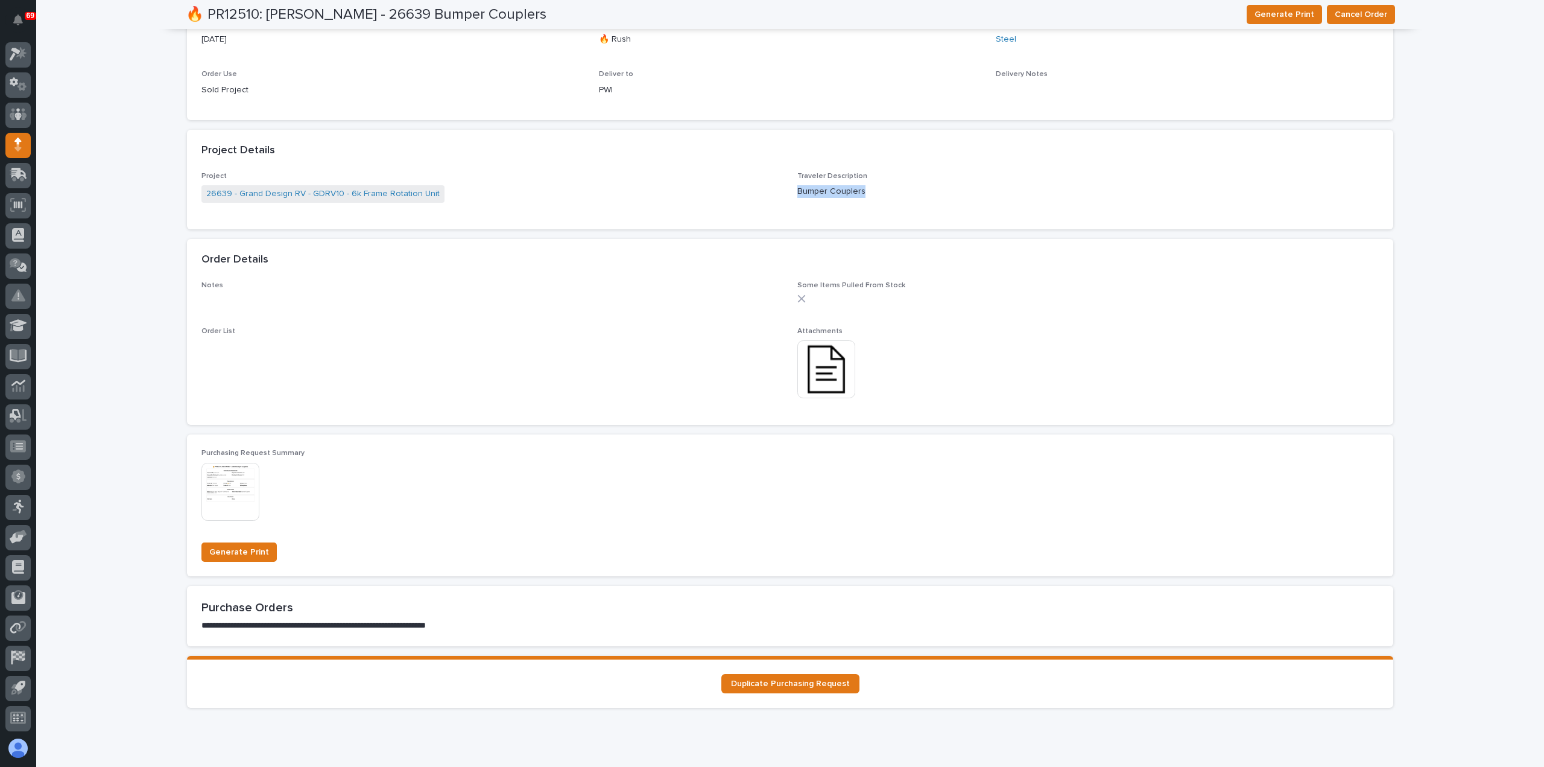
scroll to position [720, 0]
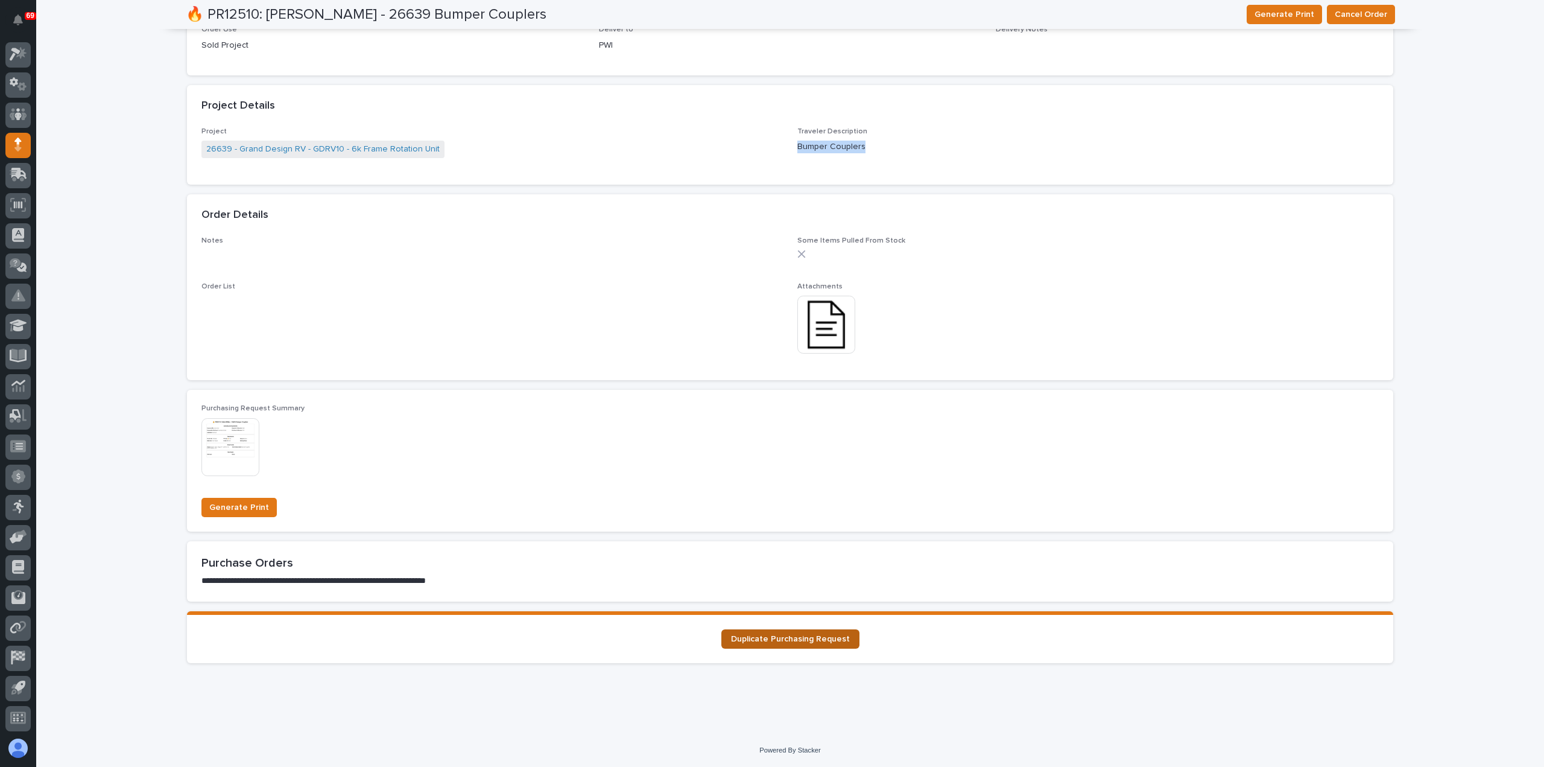
click at [782, 641] on span "Duplicate Purchasing Request" at bounding box center [790, 639] width 119 height 8
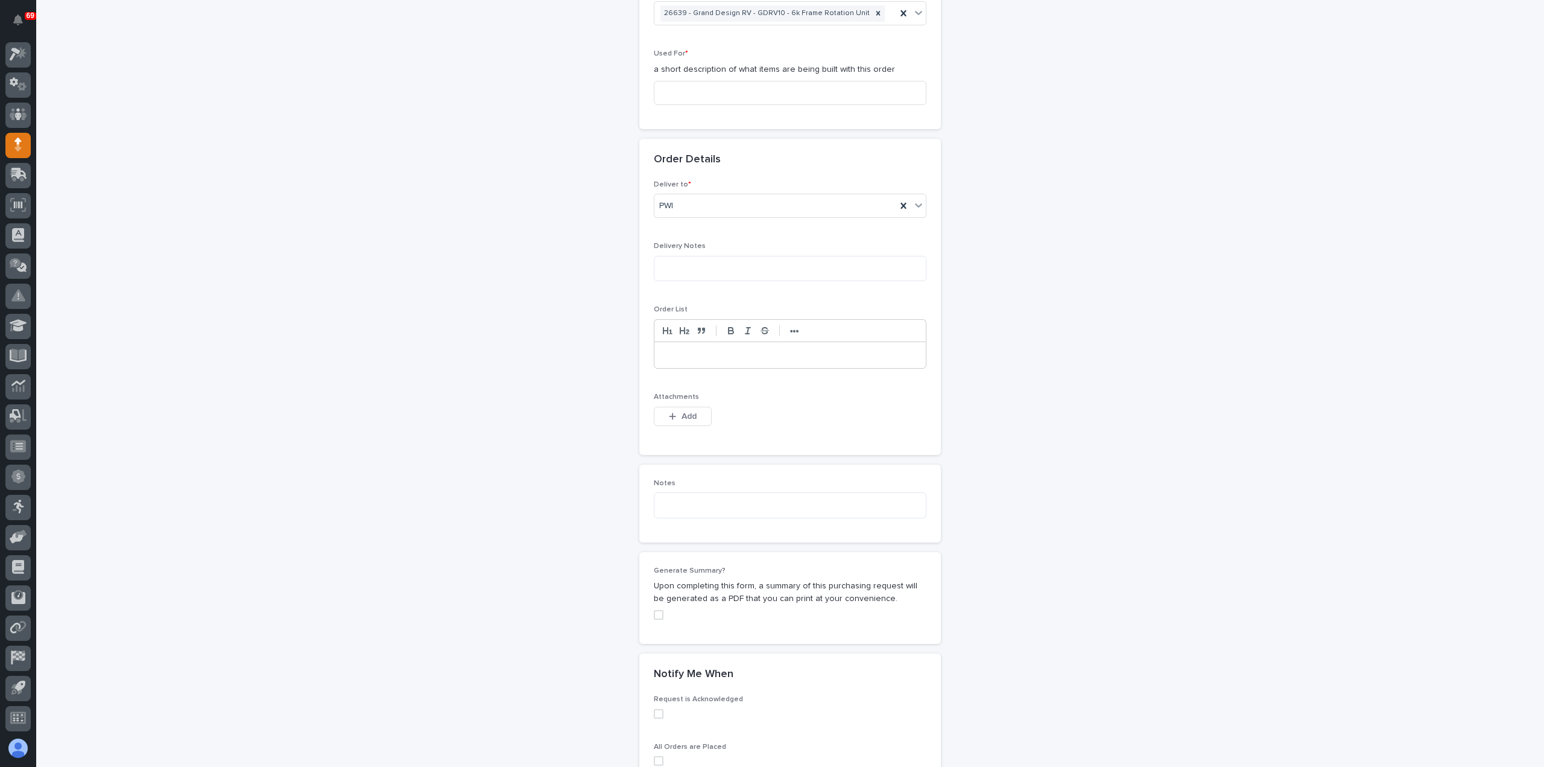
scroll to position [603, 0]
click at [661, 401] on button "Add" at bounding box center [683, 410] width 58 height 19
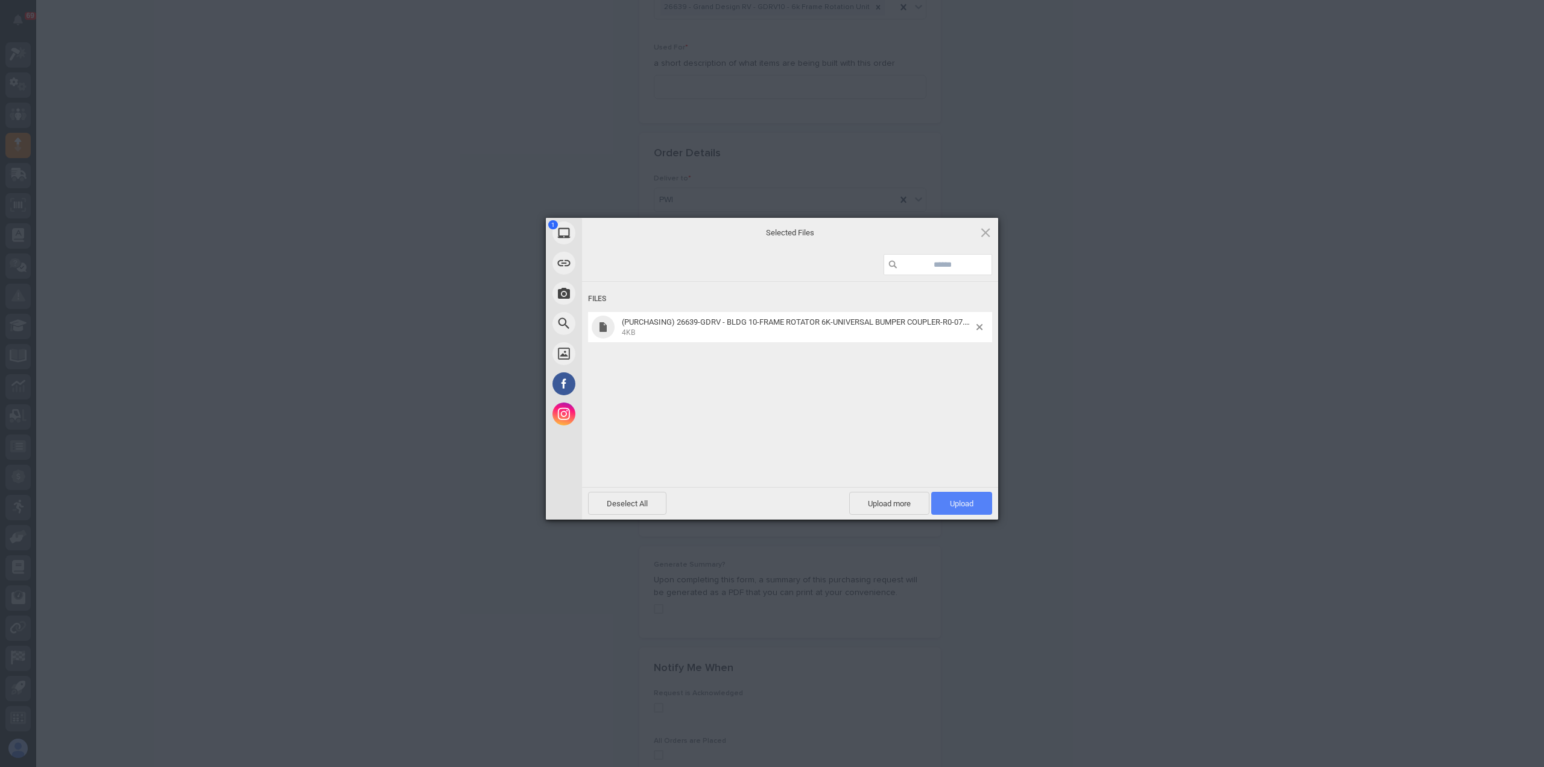
click at [955, 499] on span "Upload 1" at bounding box center [962, 503] width 24 height 9
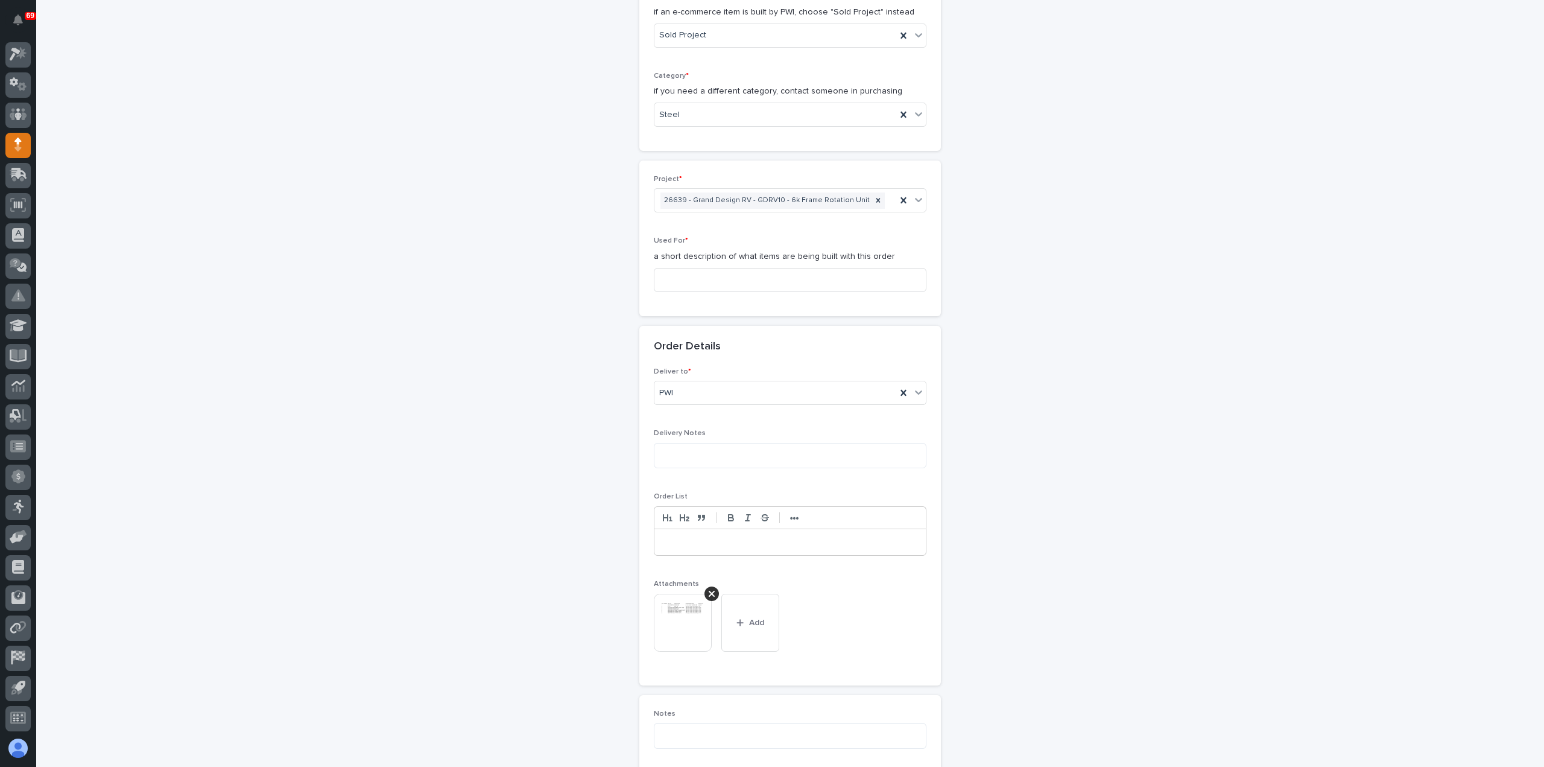
scroll to position [384, 0]
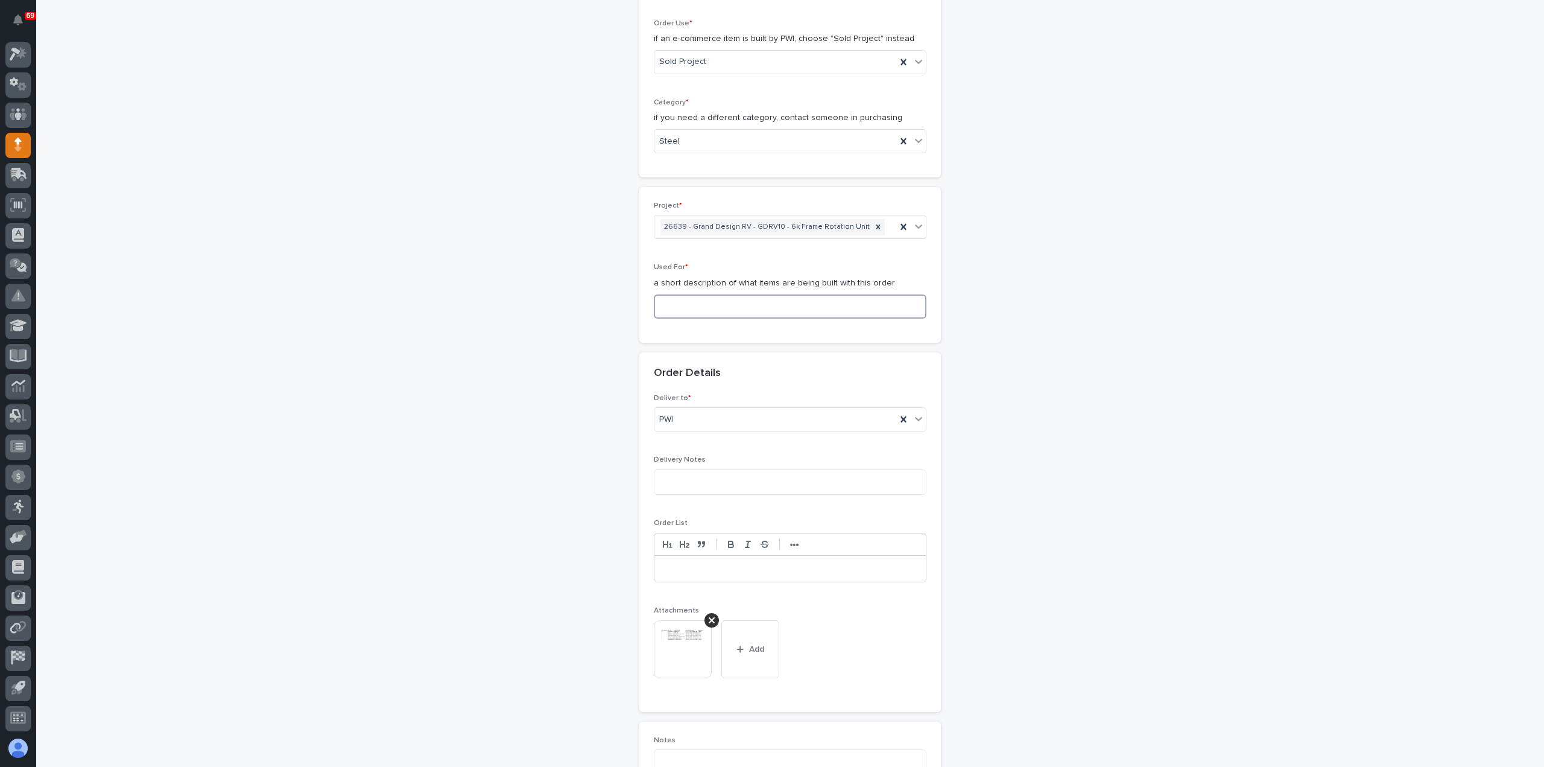
click at [694, 297] on input at bounding box center [790, 306] width 273 height 24
paste input "Bumper Couplers"
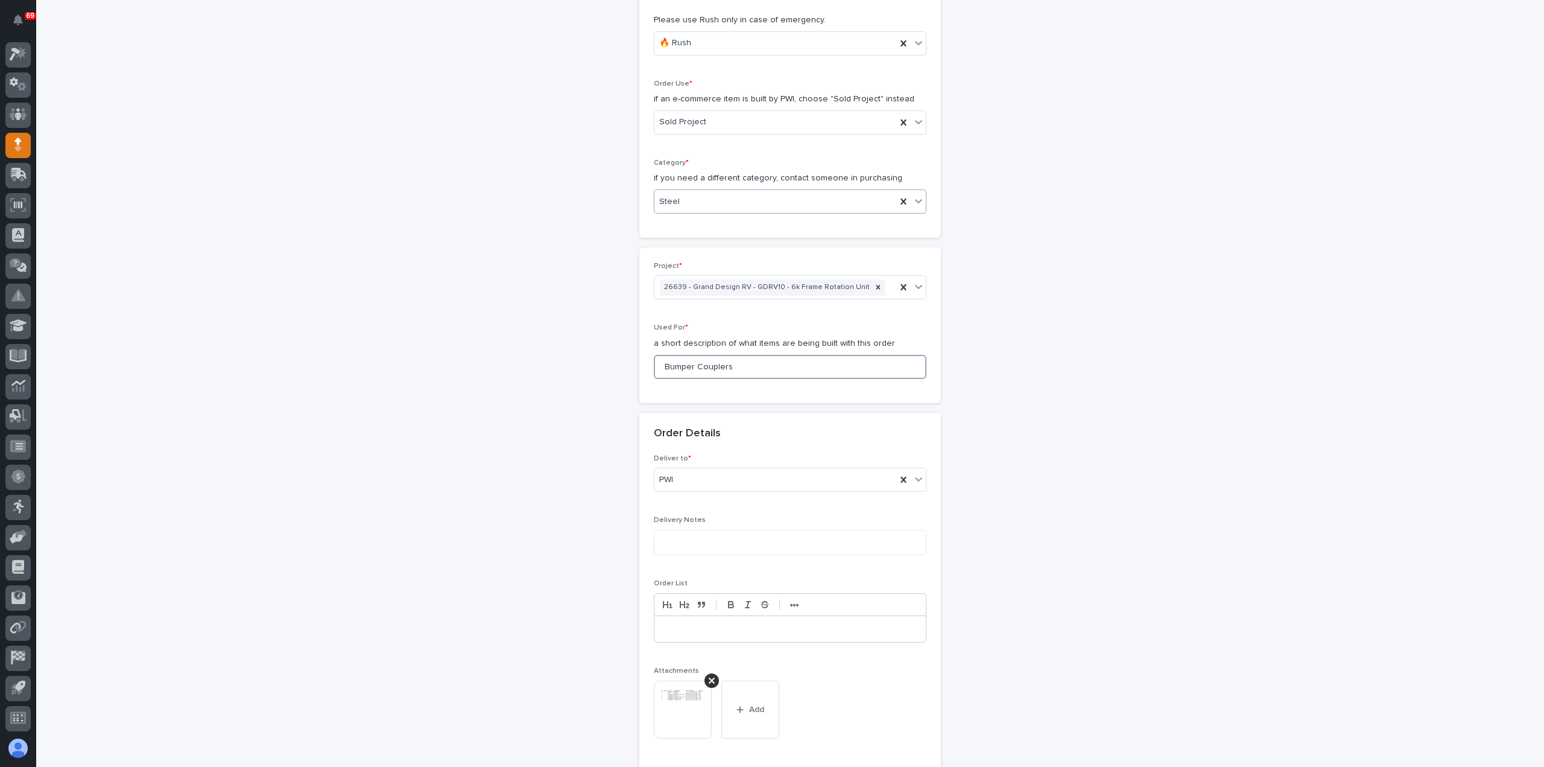
type input "Bumper Couplers"
click at [697, 194] on div "Steel" at bounding box center [776, 202] width 242 height 20
click at [716, 328] on div "Parts & Hardware" at bounding box center [785, 327] width 271 height 21
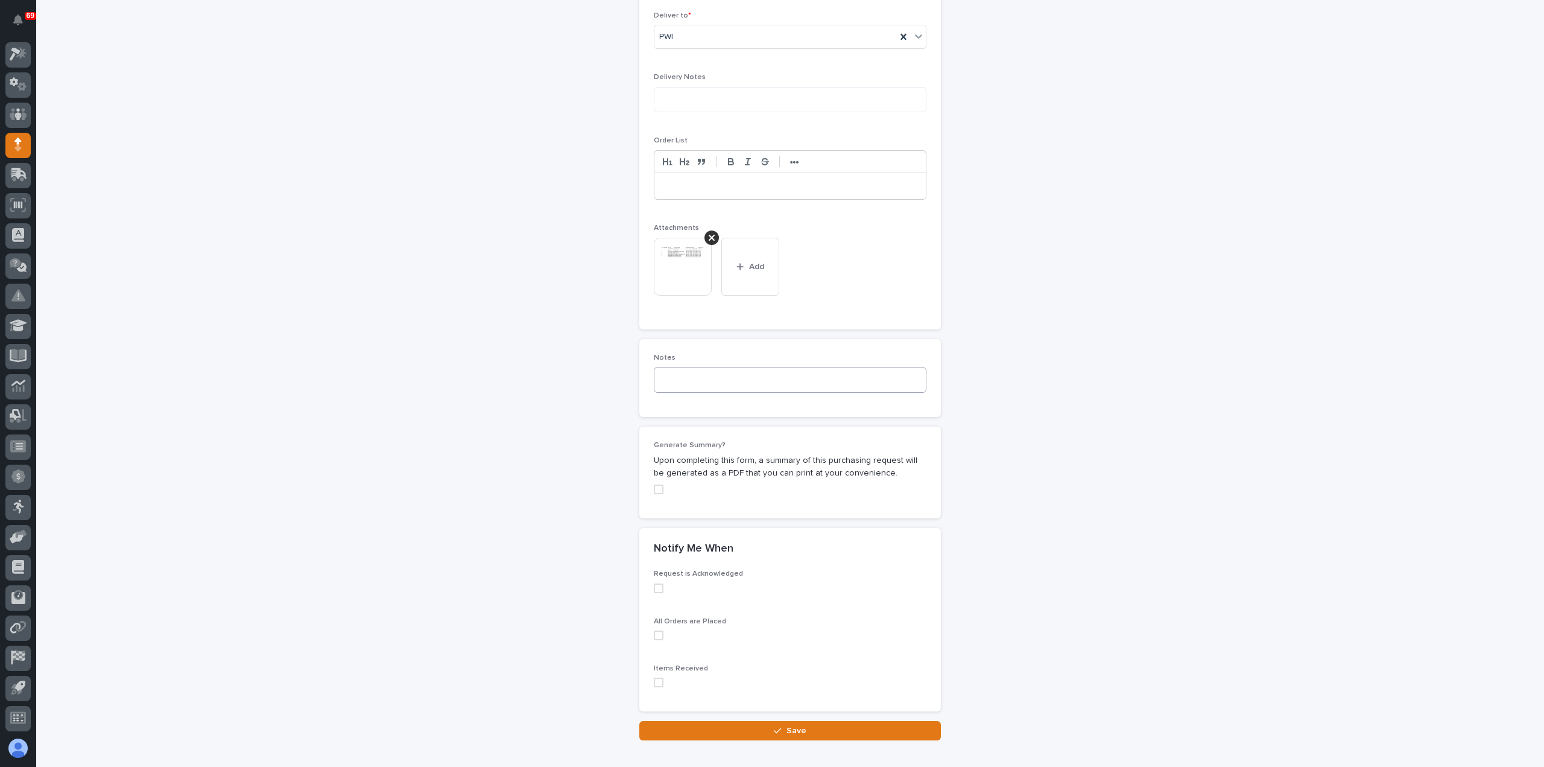
scroll to position [830, 0]
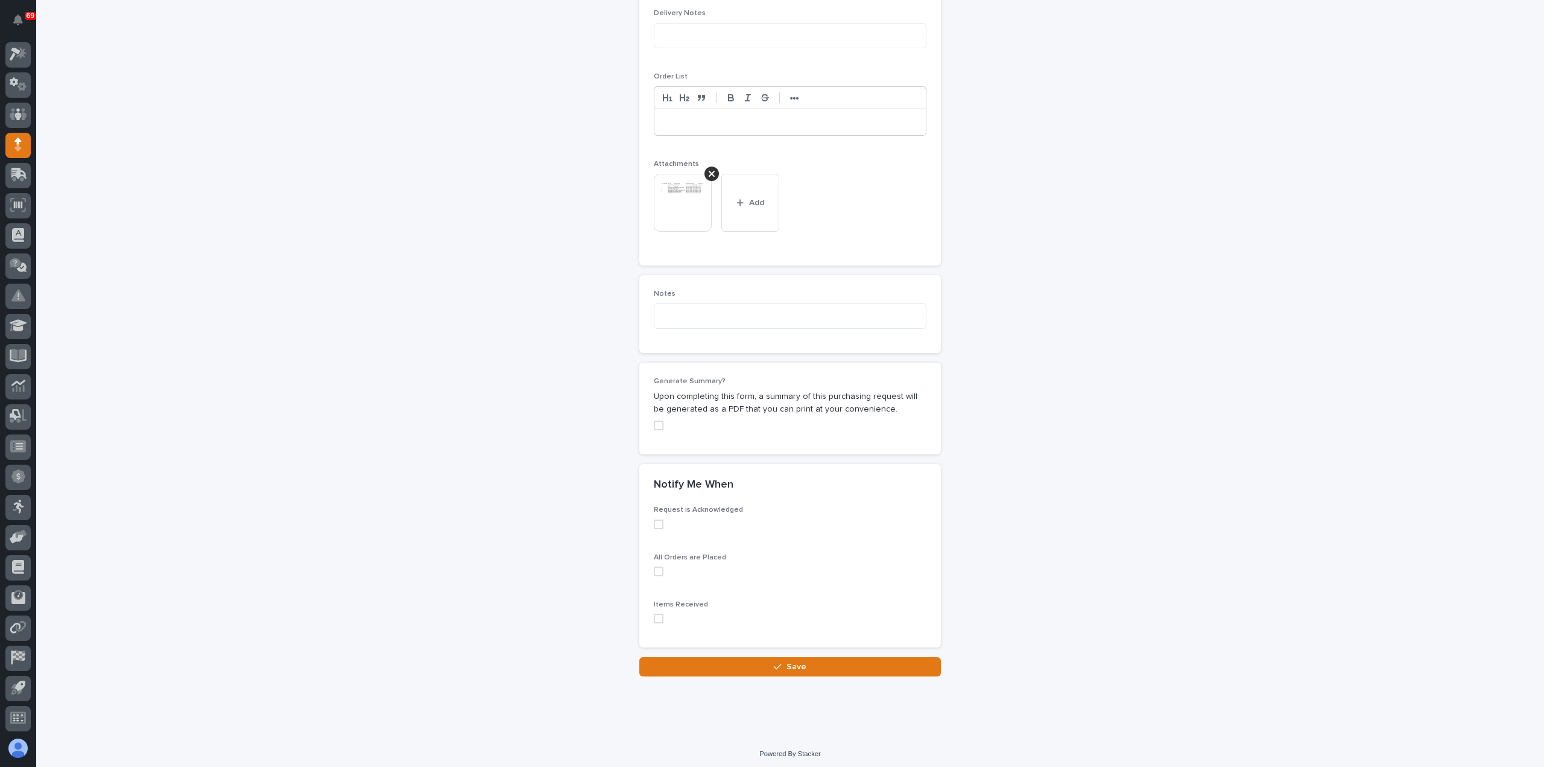
click at [770, 667] on button "Save" at bounding box center [790, 666] width 302 height 19
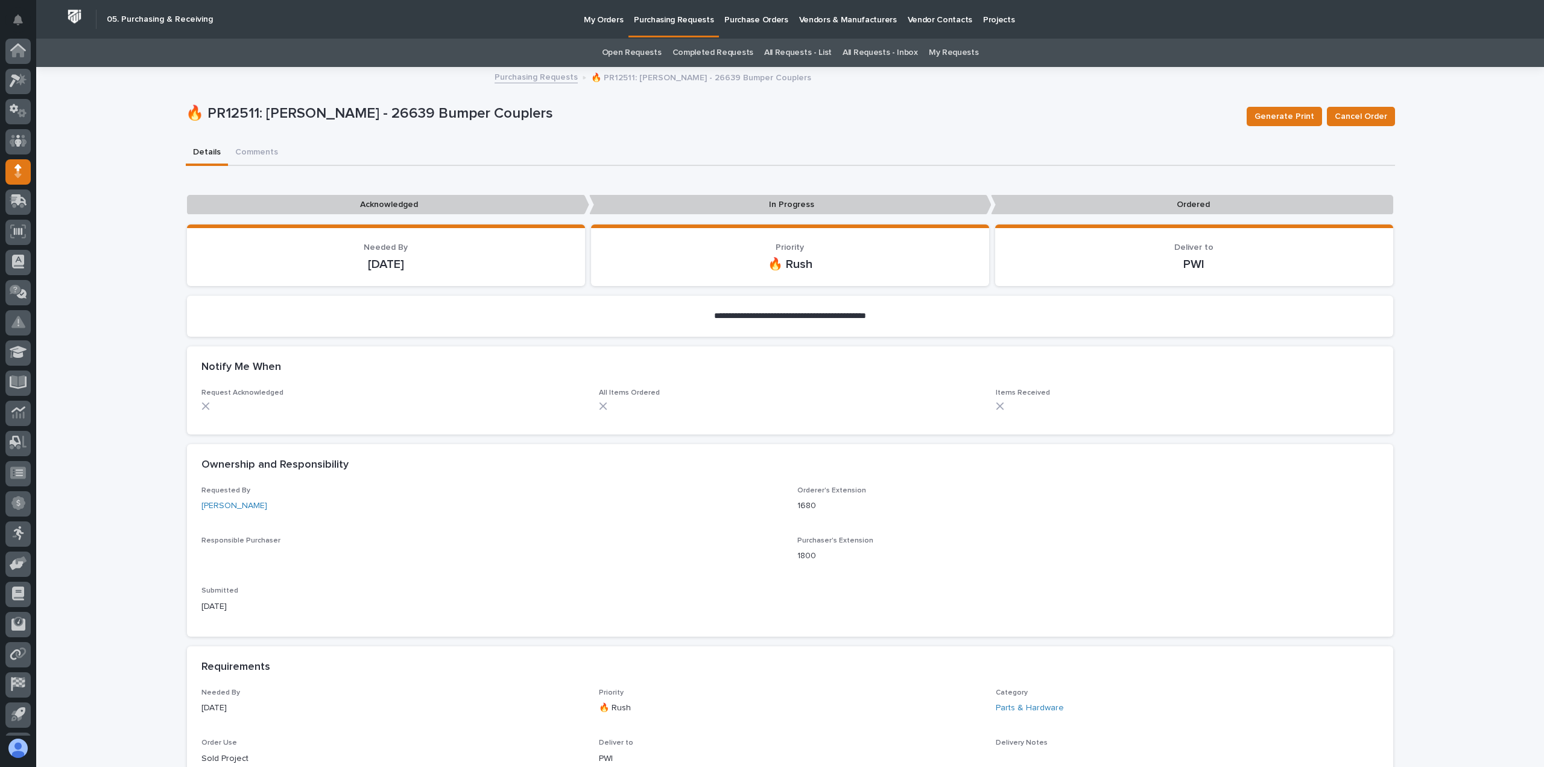
scroll to position [27, 0]
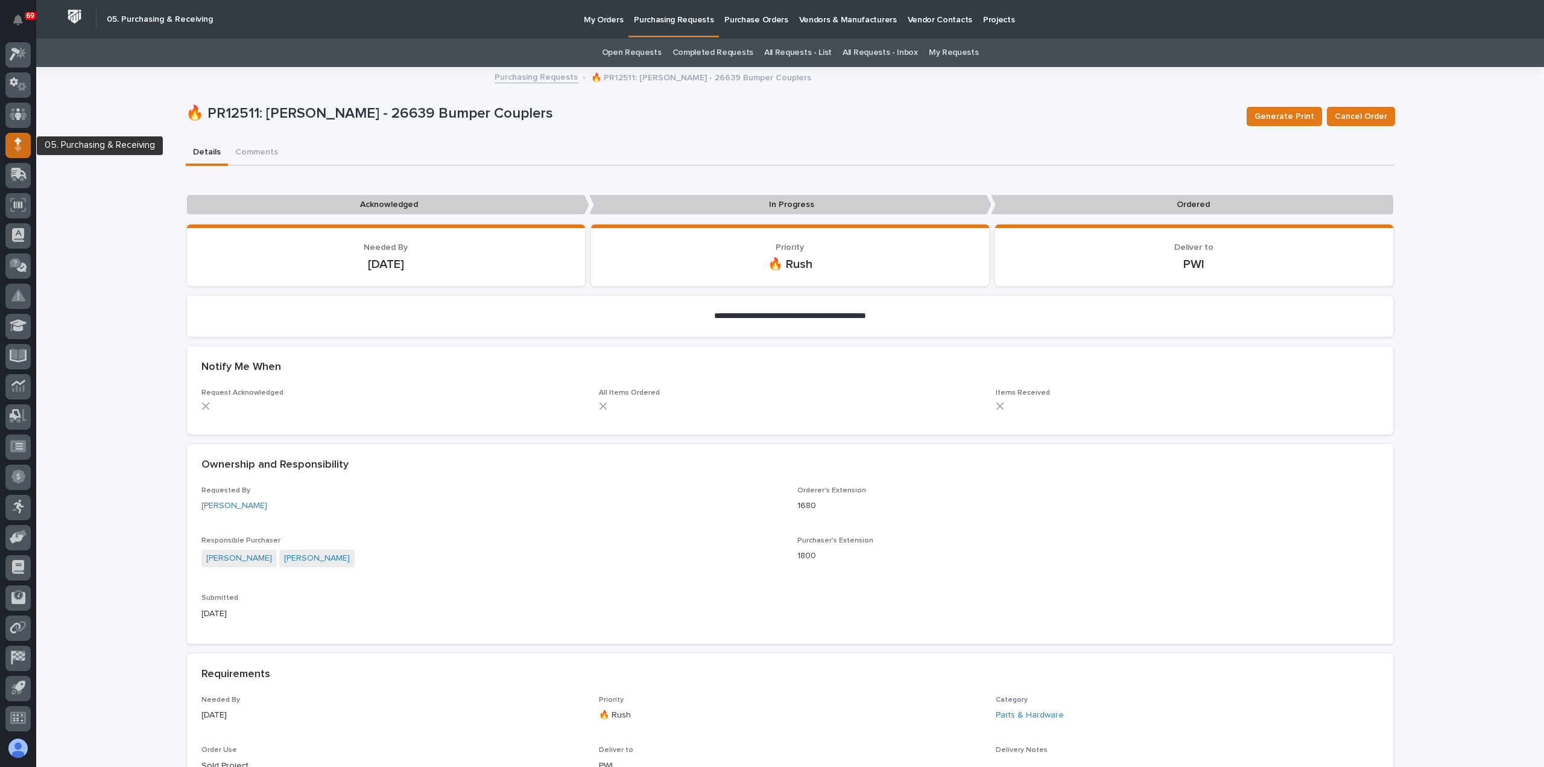
click at [7, 142] on div at bounding box center [17, 145] width 25 height 25
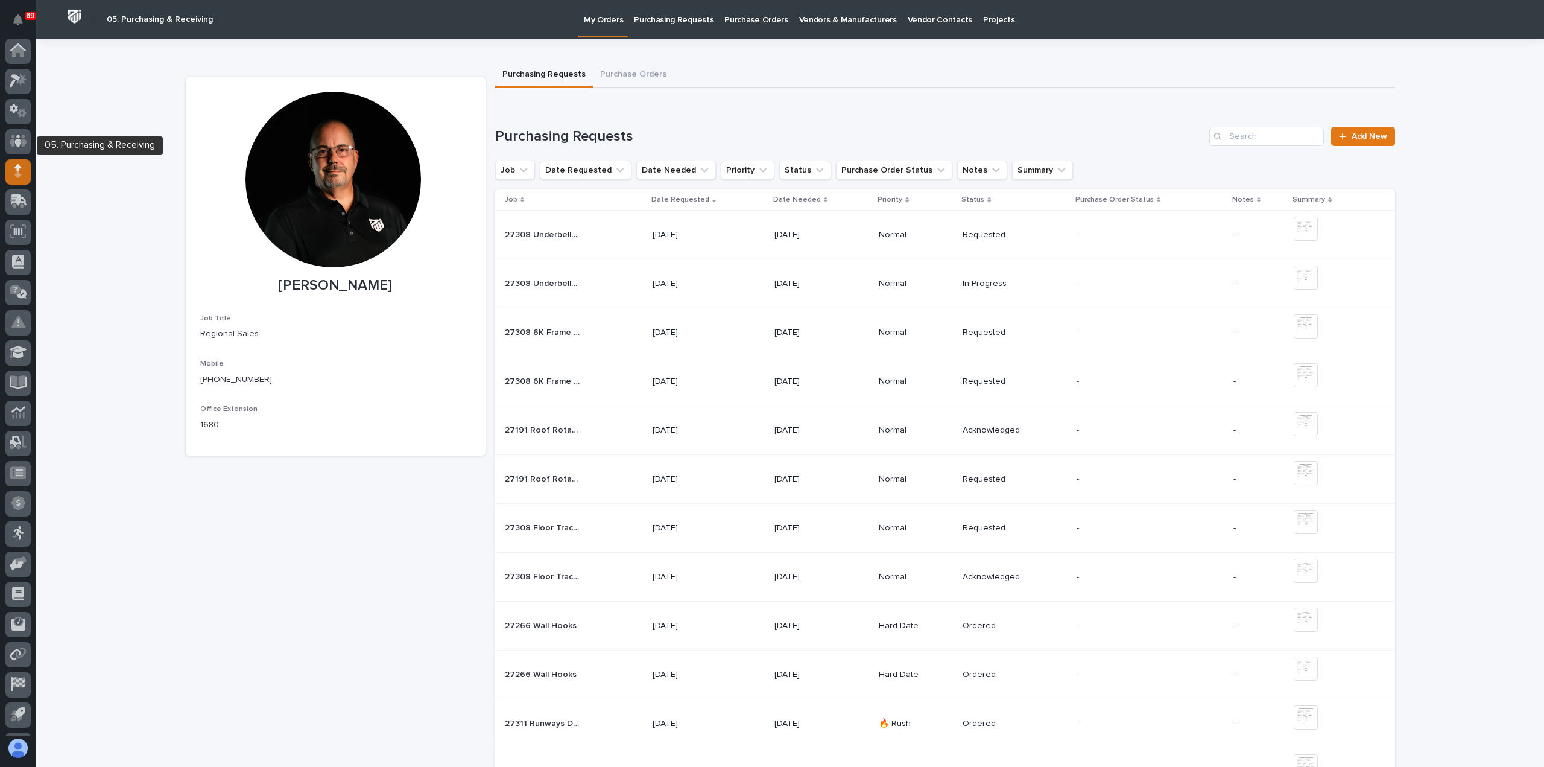
scroll to position [27, 0]
